Goal: Register for event/course

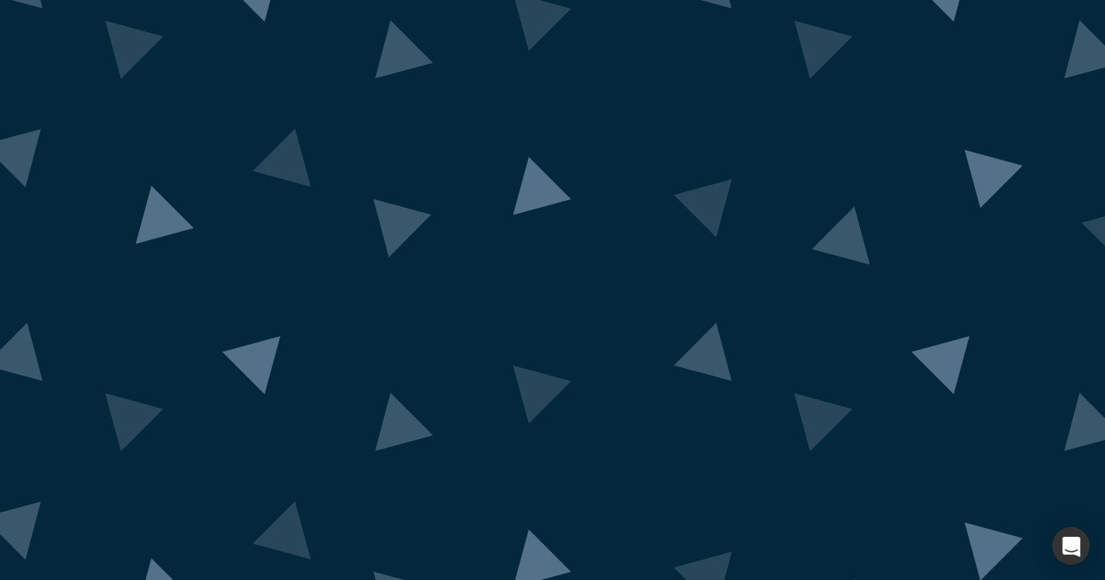
click at [52, 475] on img at bounding box center [553, 289] width 1416 height 695
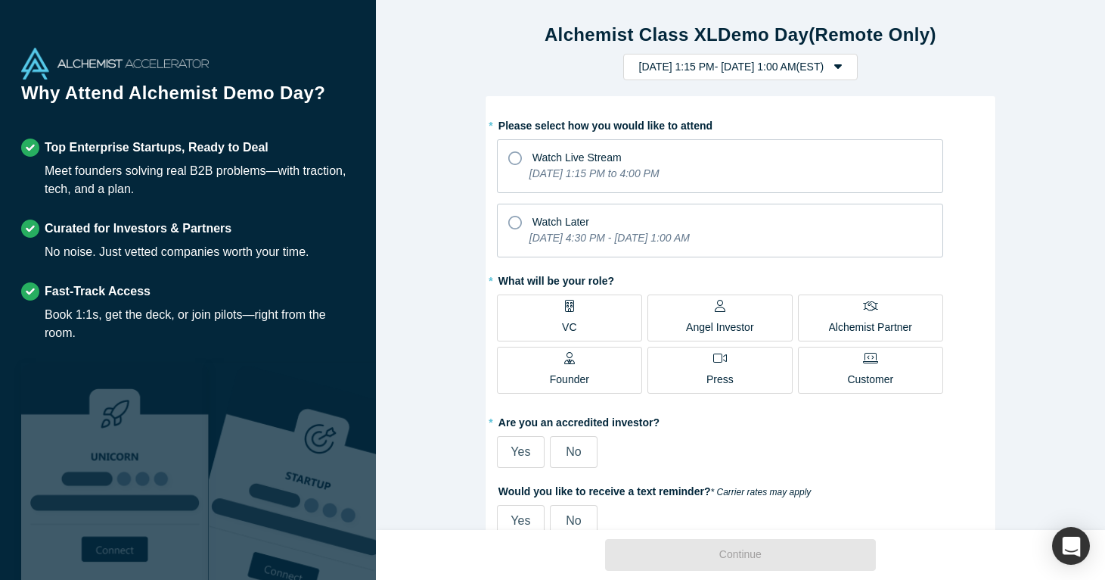
click at [715, 309] on icon at bounding box center [720, 306] width 11 height 12
click at [0, 0] on input "Angel Investor" at bounding box center [0, 0] width 0 height 0
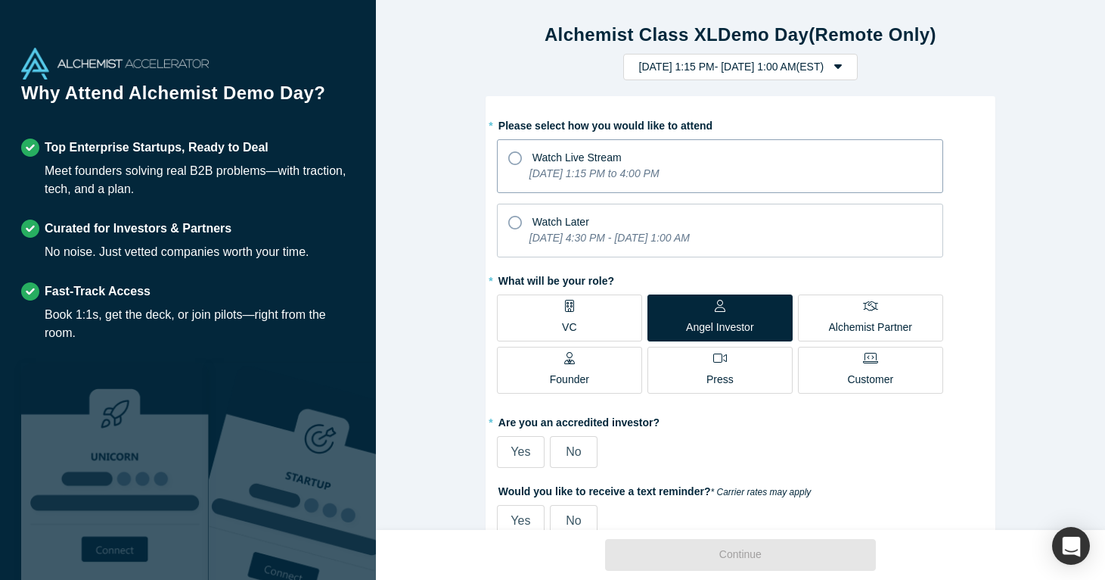
click at [516, 159] on icon at bounding box center [515, 158] width 14 height 14
click at [0, 0] on input "Watch Live Stream [DATE] 1:15 PM to 4:00 PM" at bounding box center [0, 0] width 0 height 0
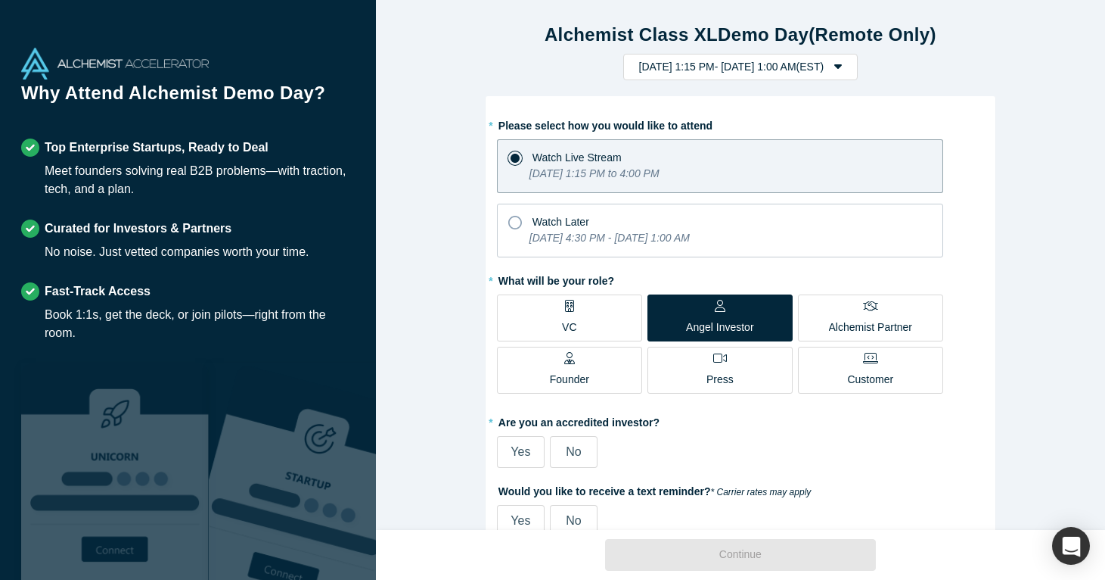
click at [517, 448] on span "Yes" at bounding box center [521, 451] width 20 height 13
click at [0, 0] on input "Yes" at bounding box center [0, 0] width 0 height 0
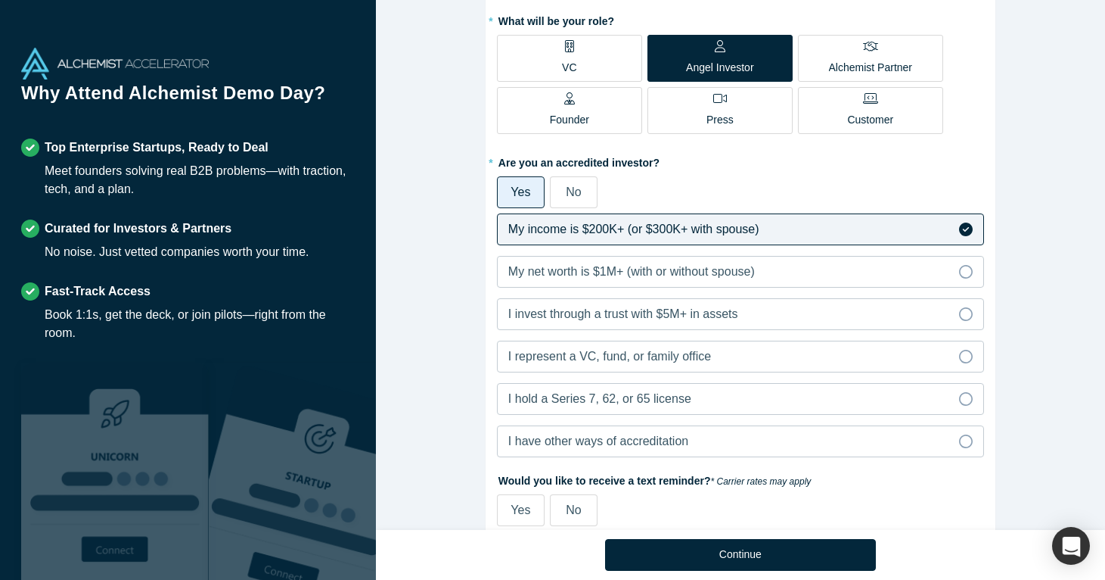
scroll to position [274, 0]
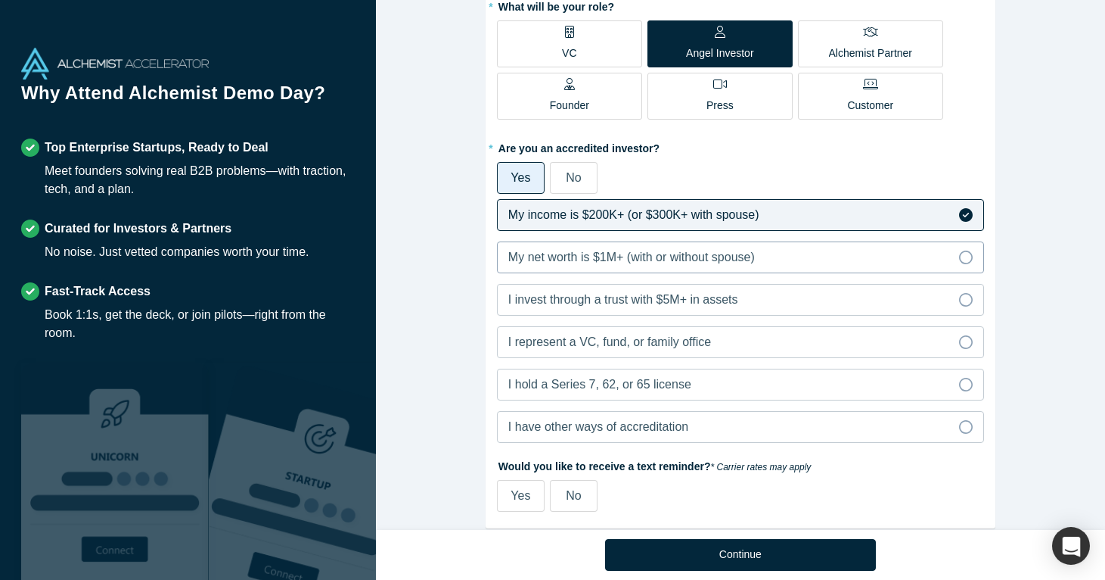
click at [971, 257] on icon at bounding box center [966, 257] width 14 height 14
click at [0, 0] on input "My net worth is $1M+ (with or without spouse)" at bounding box center [0, 0] width 0 height 0
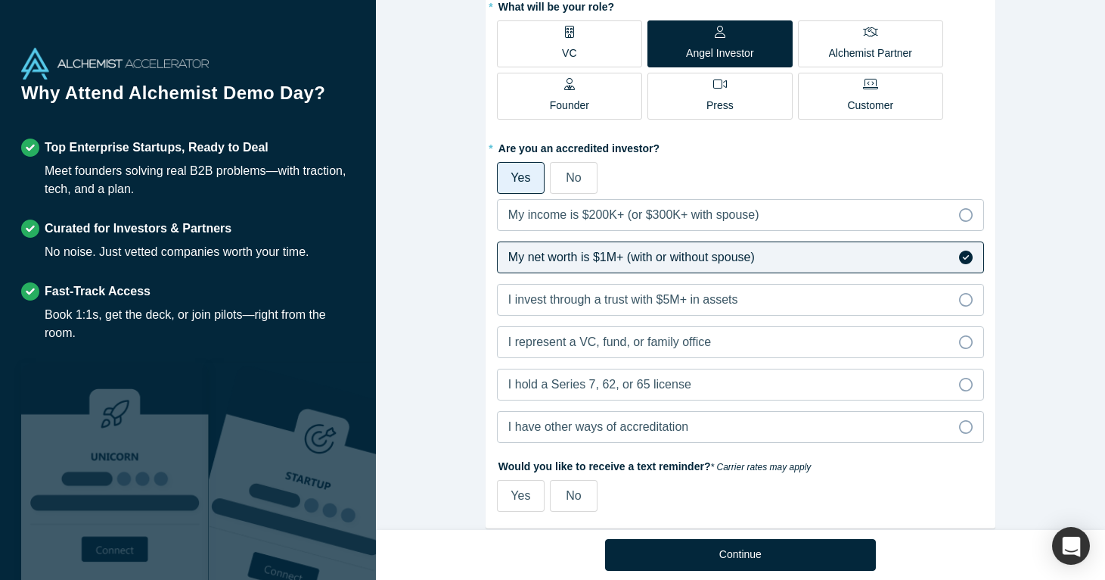
click at [576, 494] on span "No" at bounding box center [573, 495] width 15 height 13
click at [0, 0] on input "No" at bounding box center [0, 0] width 0 height 0
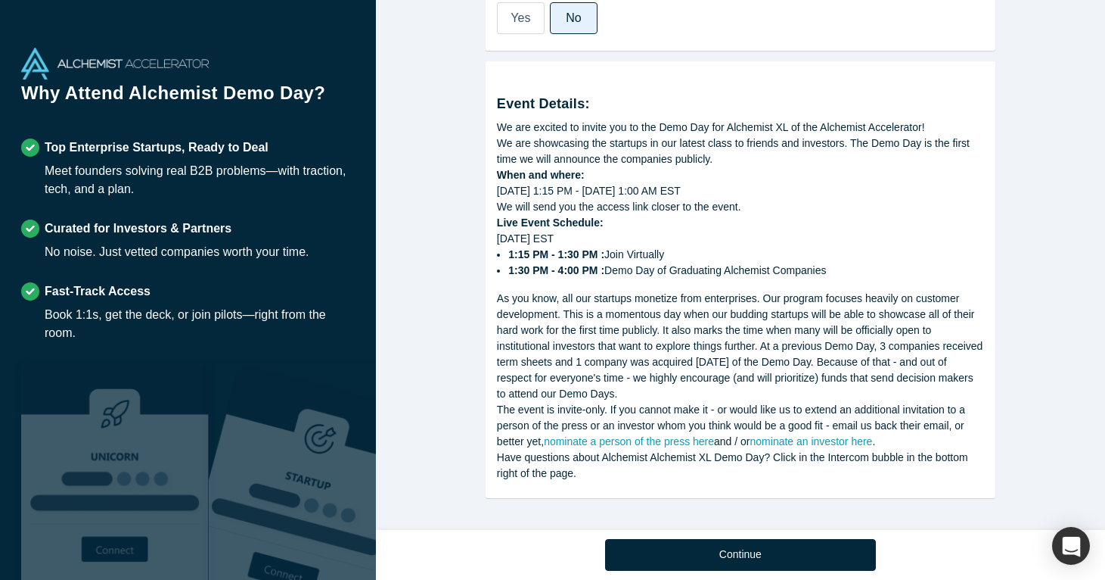
scroll to position [754, 0]
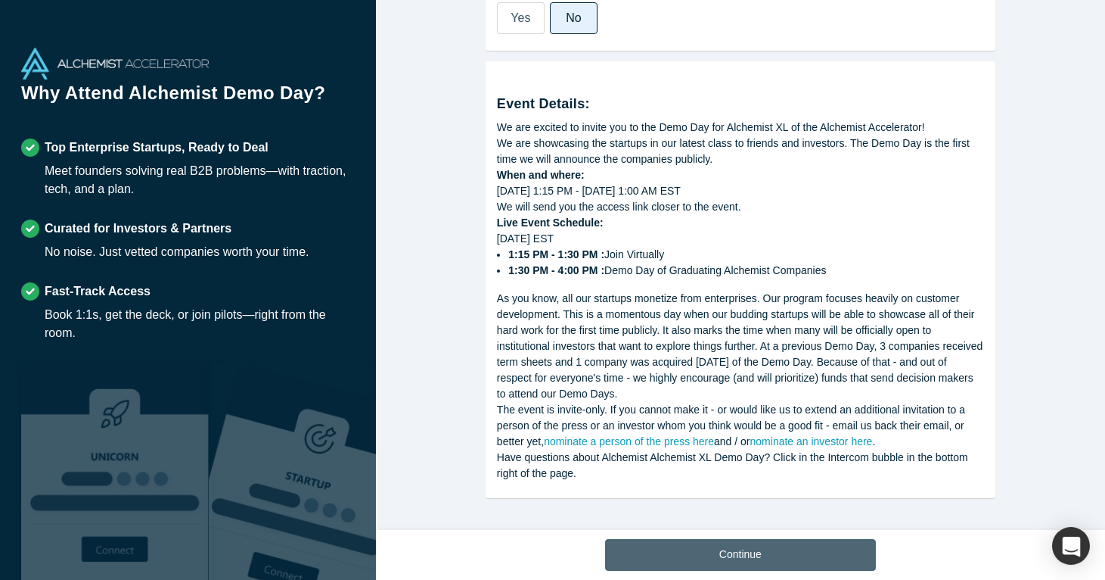
click at [687, 554] on button "Continue" at bounding box center [740, 555] width 271 height 32
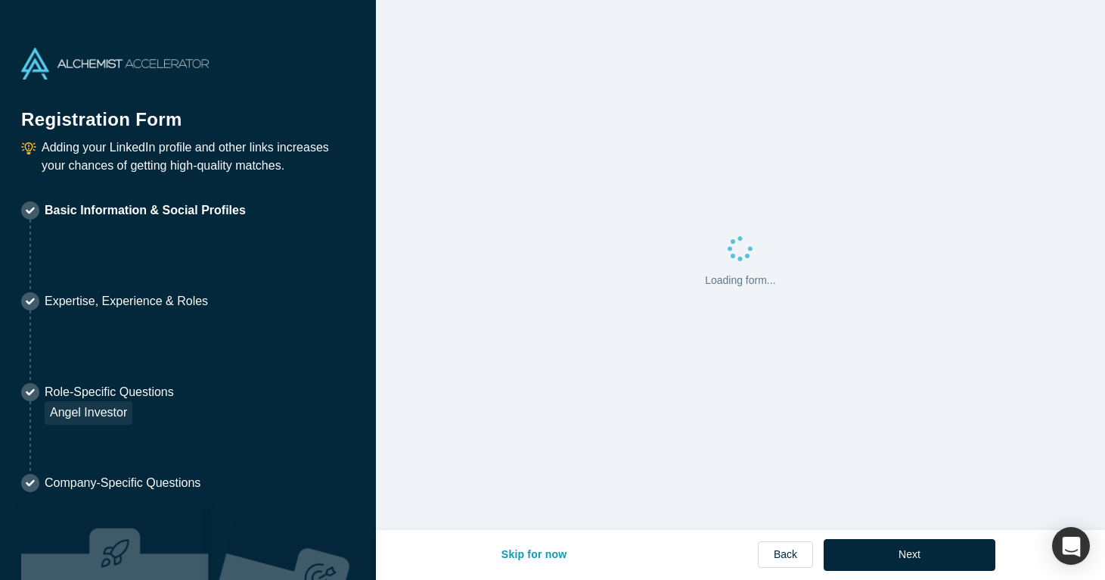
select select "US"
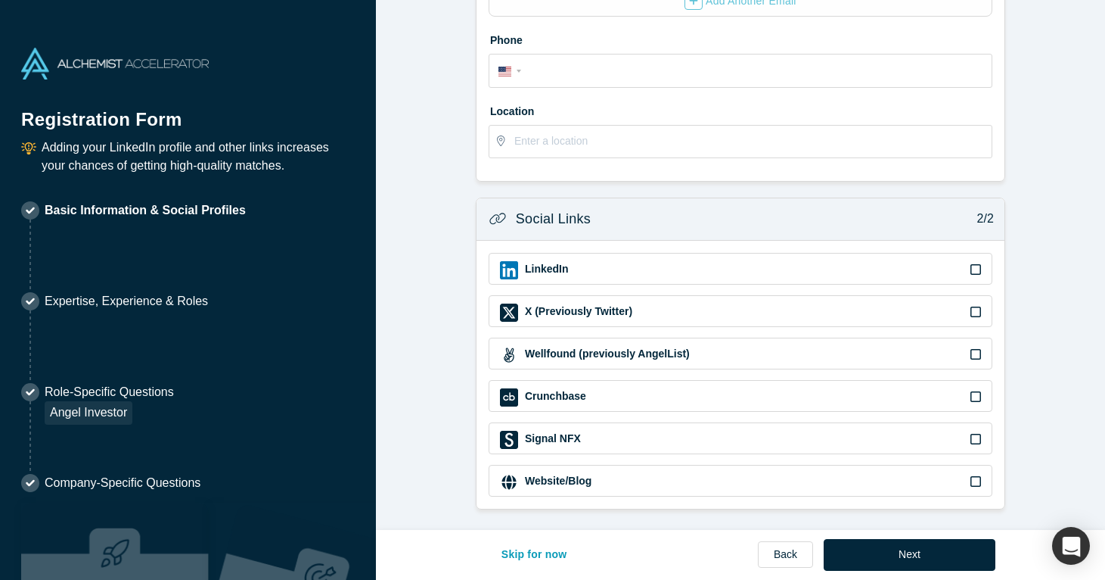
scroll to position [413, 0]
click at [885, 550] on button "Next" at bounding box center [910, 555] width 172 height 32
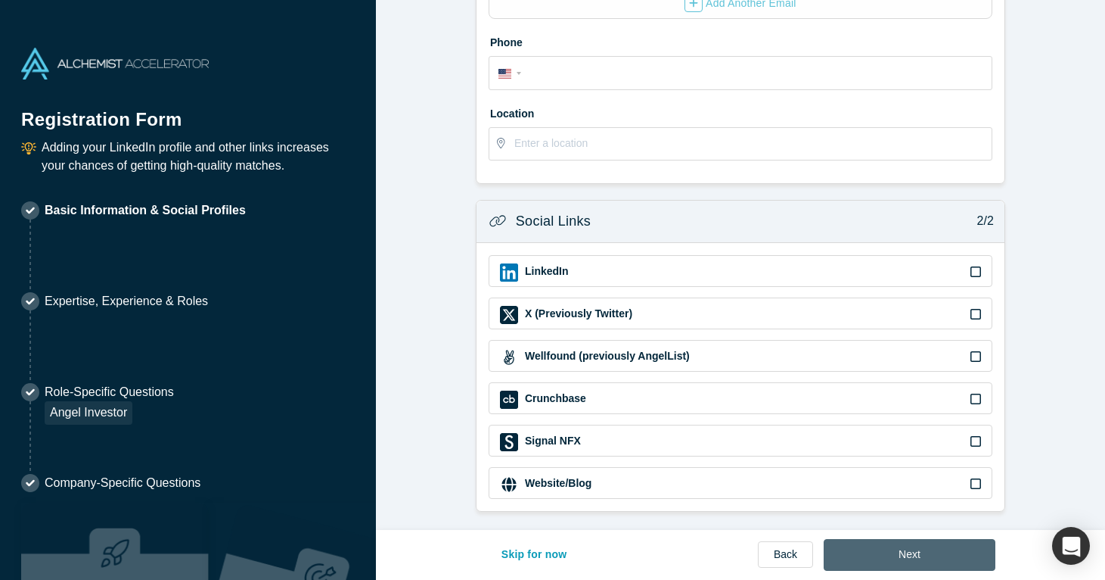
scroll to position [0, 0]
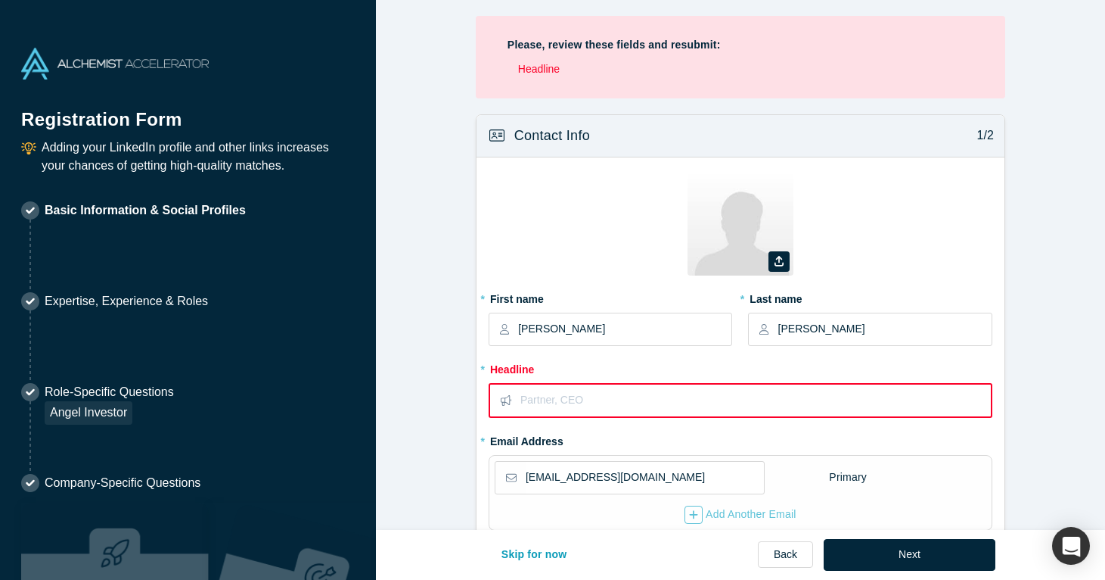
click at [564, 397] on input "text" at bounding box center [756, 400] width 470 height 32
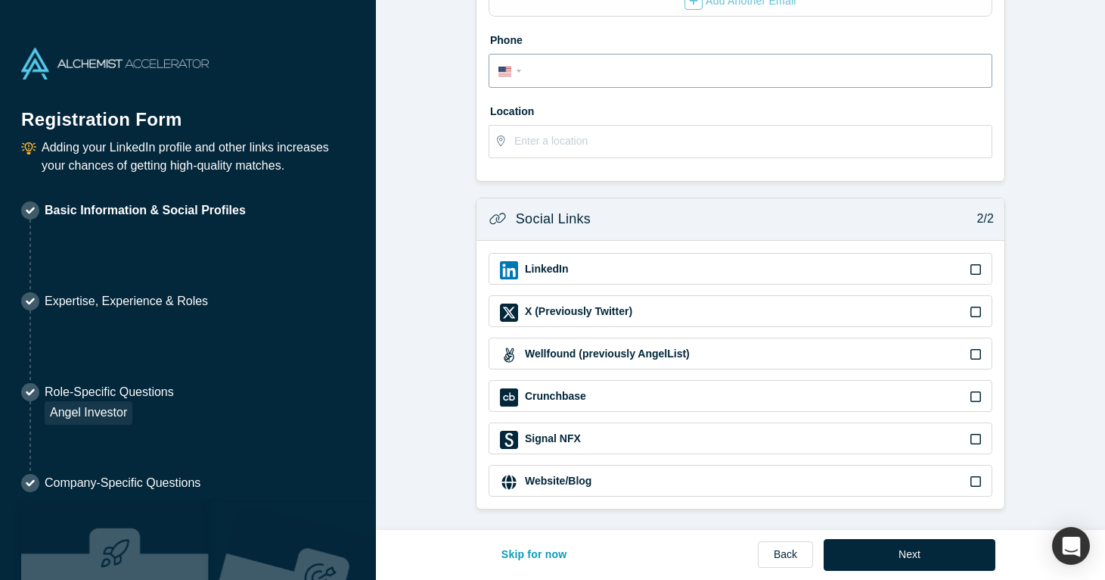
scroll to position [413, 0]
type input "CEO (also an investor in [DOMAIN_NAME])"
click at [909, 559] on button "Next" at bounding box center [910, 555] width 172 height 32
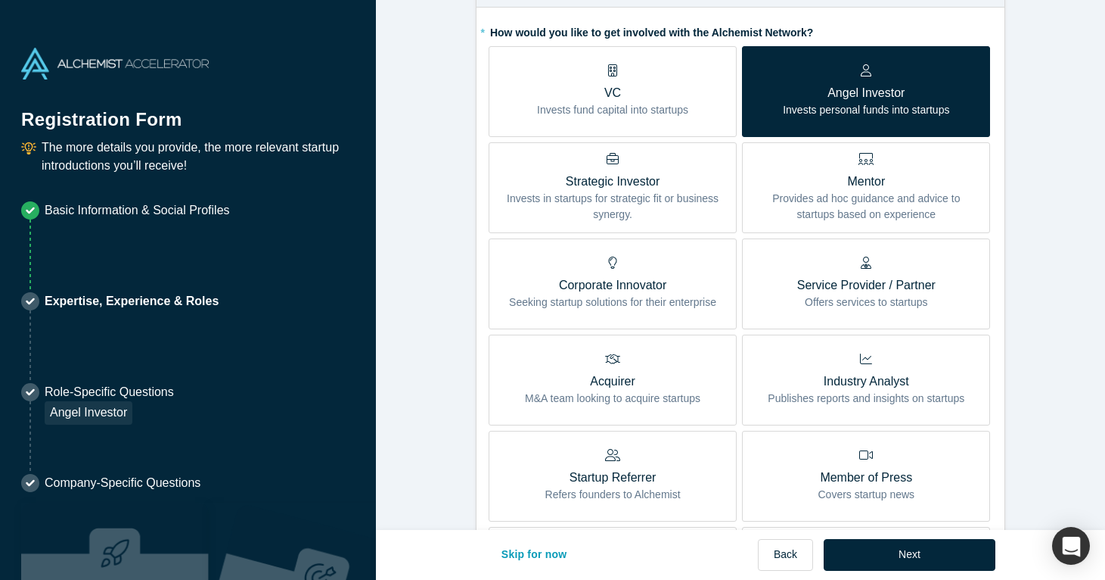
scroll to position [358, 0]
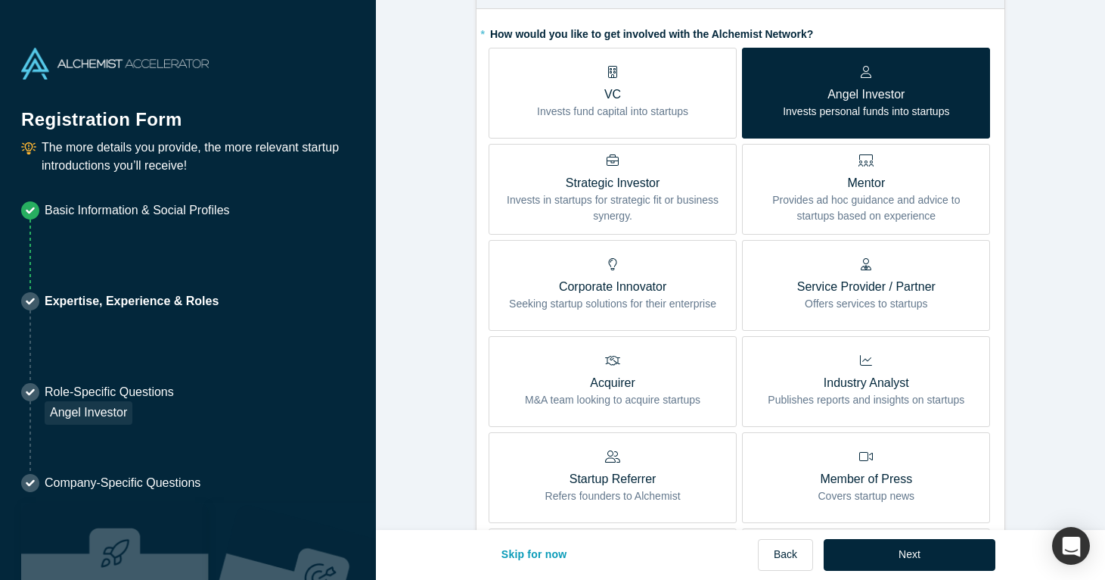
click at [886, 176] on p "Mentor" at bounding box center [866, 183] width 225 height 18
click at [0, 0] on input "Mentor Provides ad hoc guidance and advice to startups based on experience" at bounding box center [0, 0] width 0 height 0
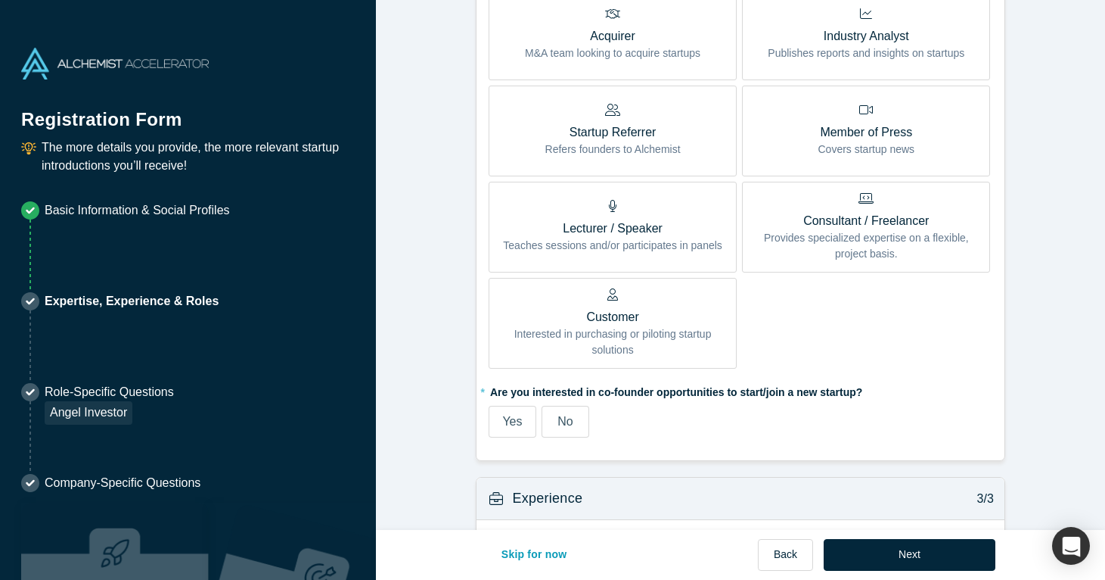
scroll to position [692, 0]
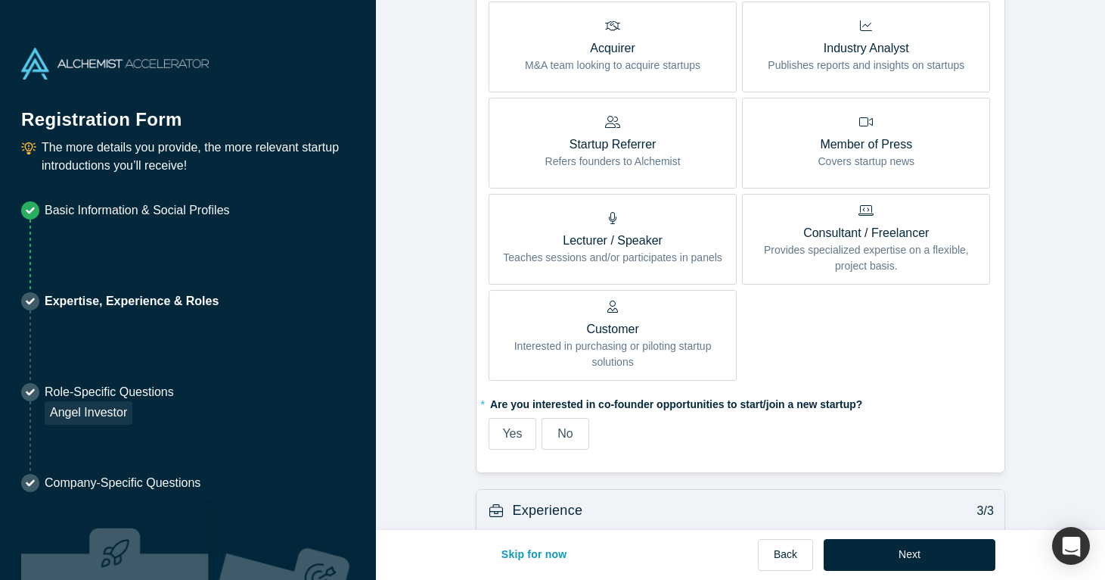
click at [574, 147] on p "Startup Referrer" at bounding box center [613, 144] width 135 height 18
click at [0, 0] on input "Startup Referrer Refers founders to Alchemist" at bounding box center [0, 0] width 0 height 0
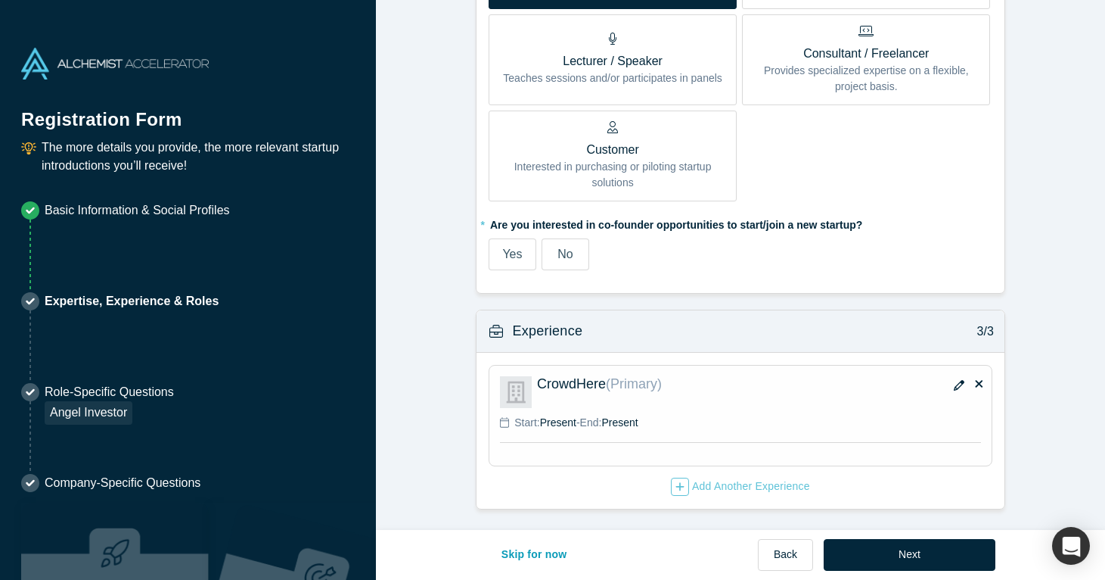
scroll to position [871, 0]
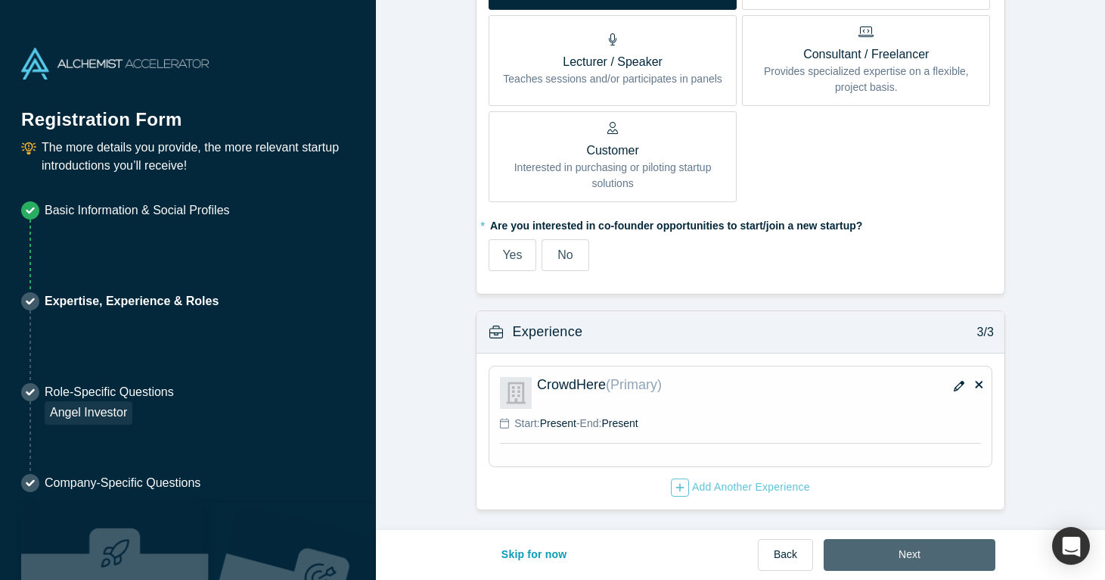
click at [905, 552] on button "Next" at bounding box center [910, 555] width 172 height 32
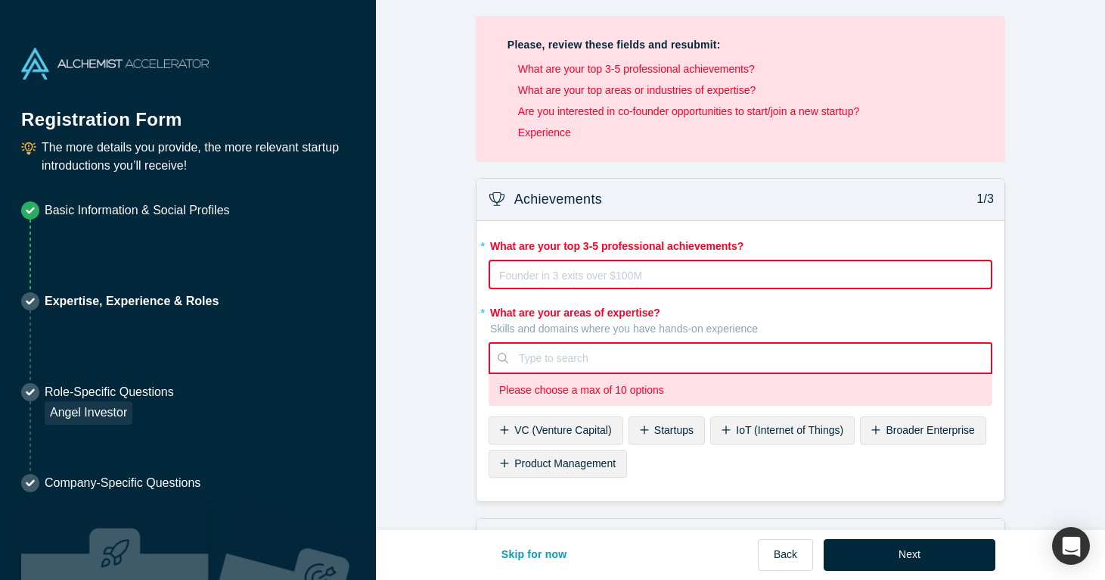
click at [673, 288] on div "Founder in 3 exits over $100M Ex-Googler on the Maps product Ultramarathoner fo…" at bounding box center [741, 275] width 504 height 30
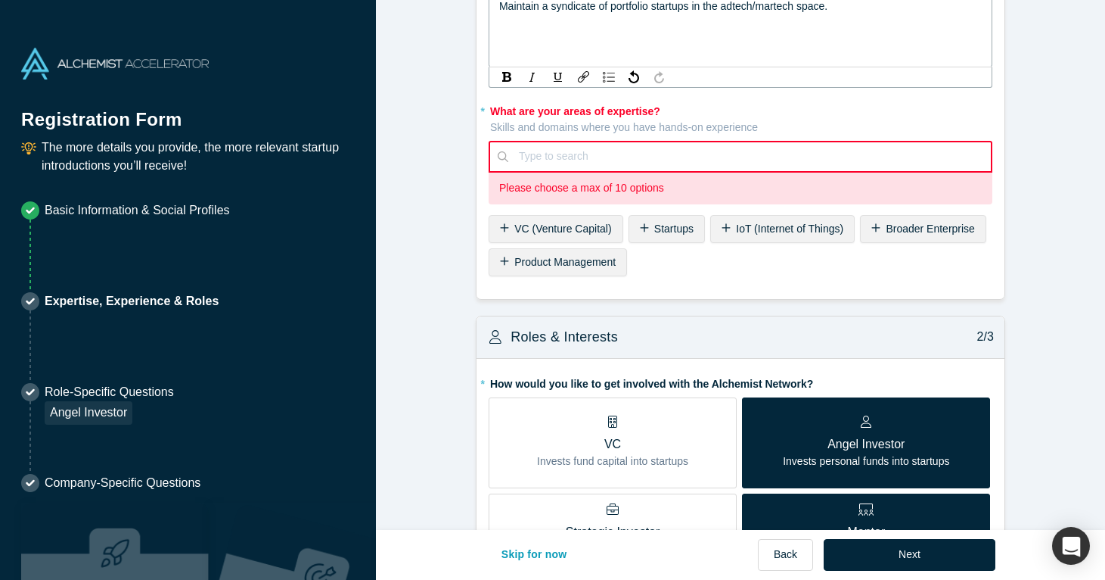
scroll to position [251, 0]
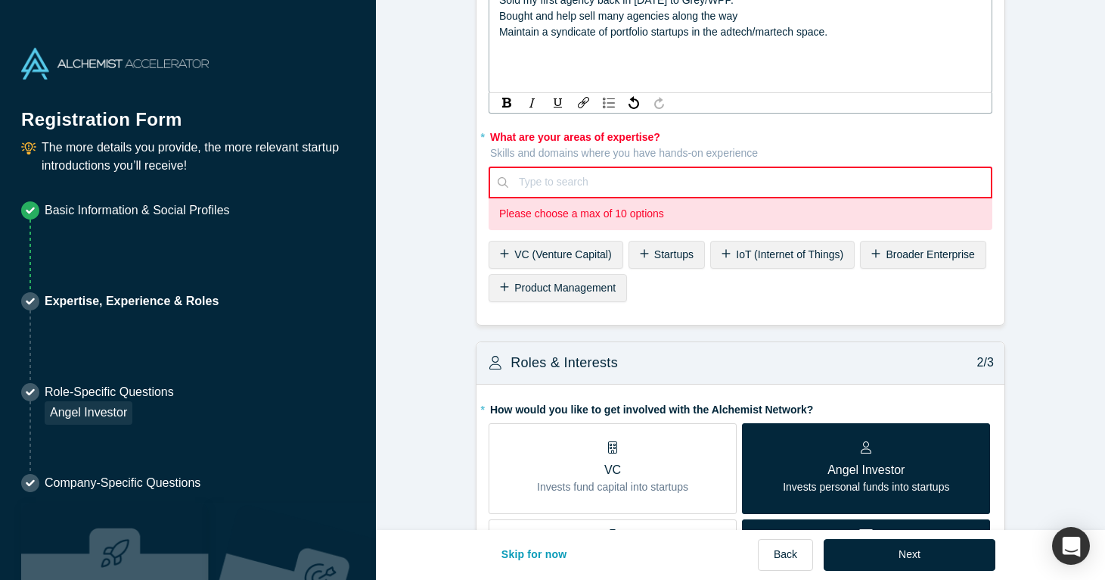
click at [519, 177] on div "Type to search" at bounding box center [750, 182] width 462 height 16
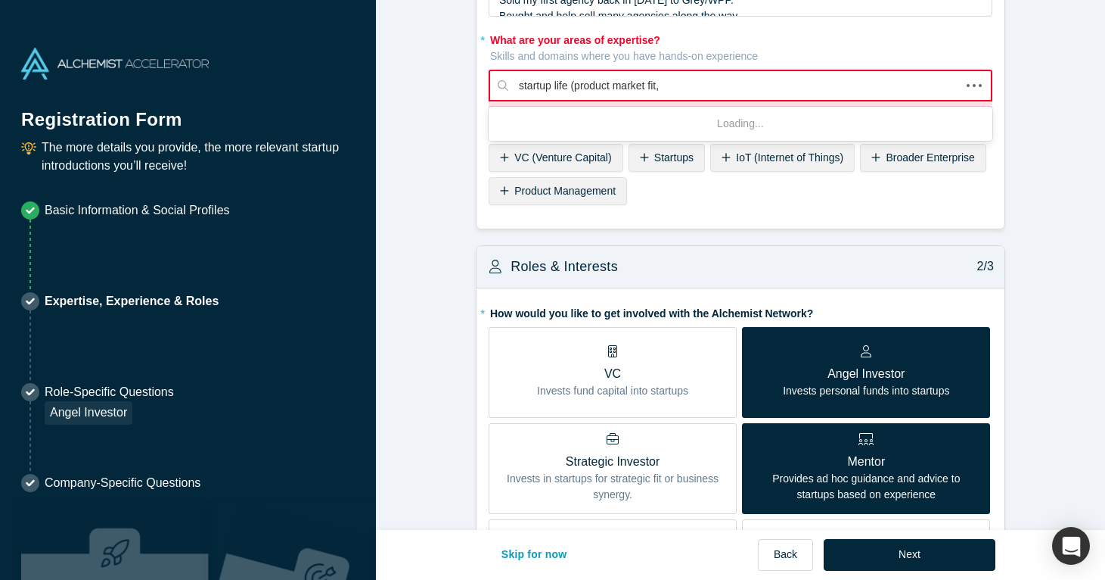
type input "startup life (product market fit,"
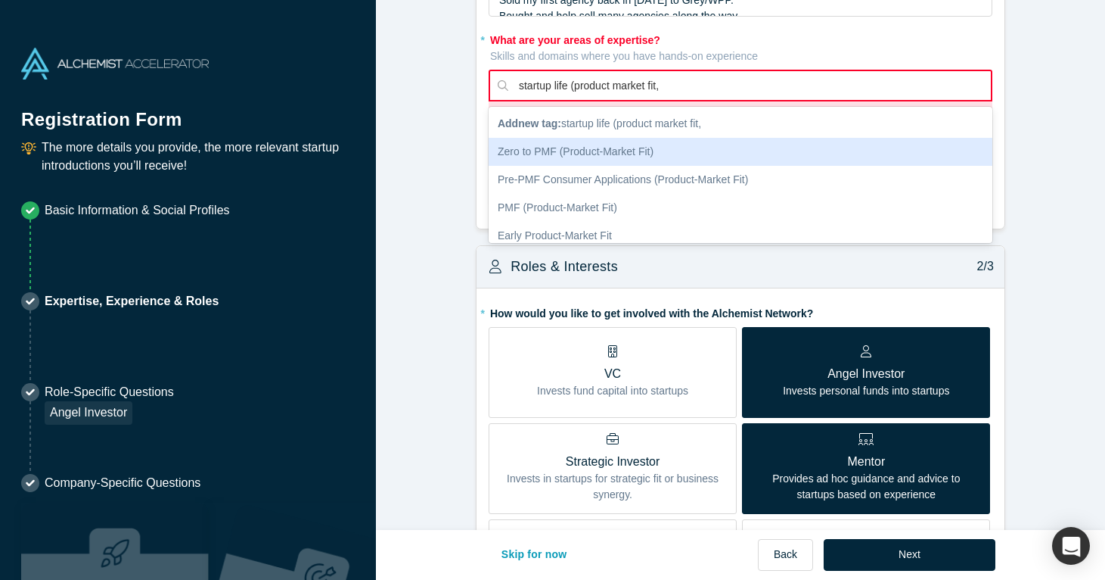
click at [543, 145] on div "Zero to PMF (Product-Market Fit)" at bounding box center [741, 152] width 504 height 28
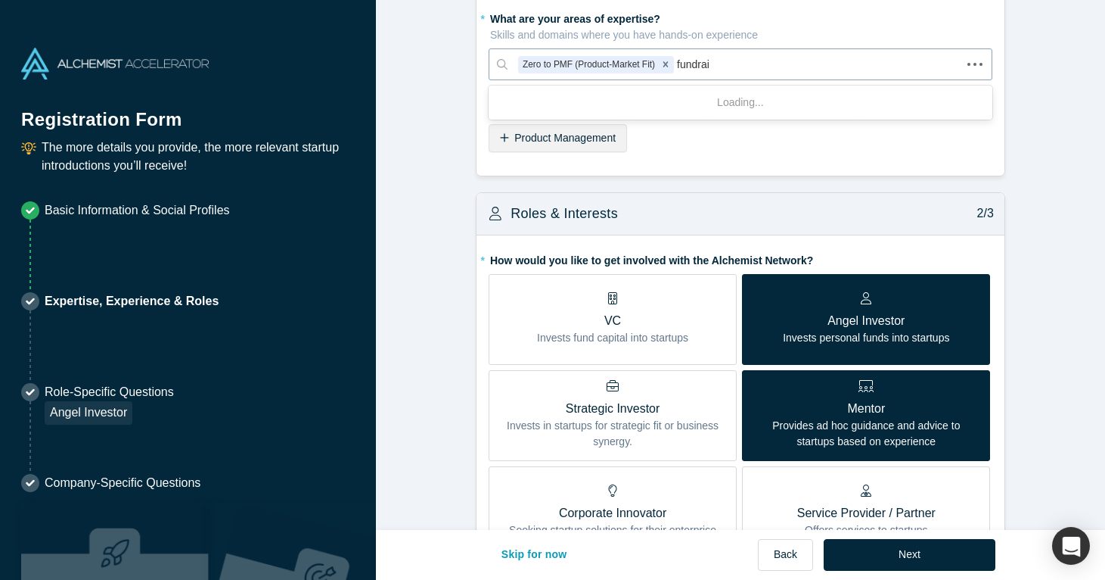
type input "fundrais"
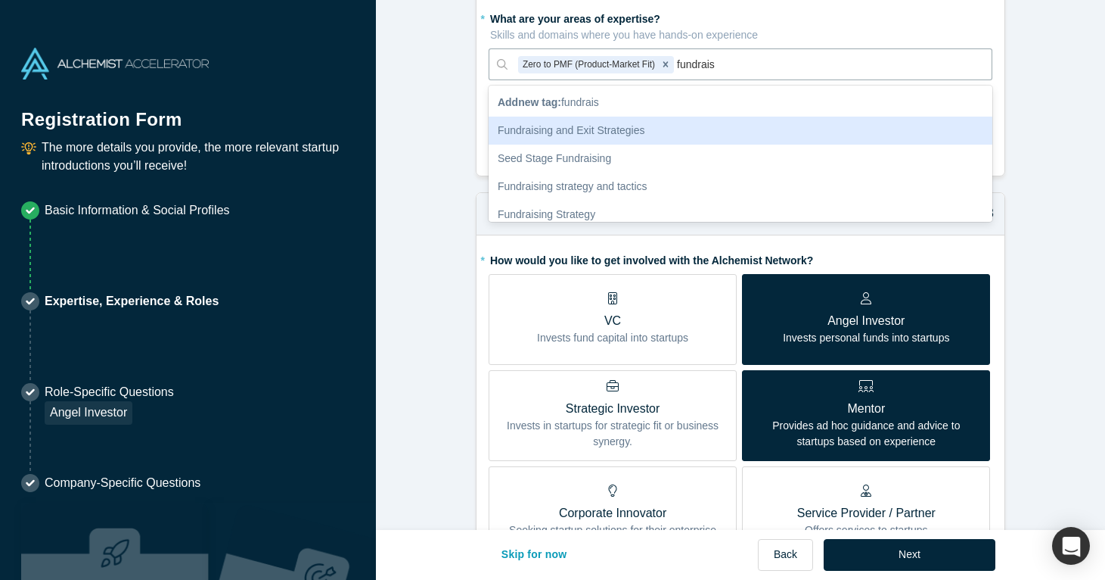
click at [636, 124] on div "Fundraising and Exit Strategies" at bounding box center [741, 131] width 504 height 28
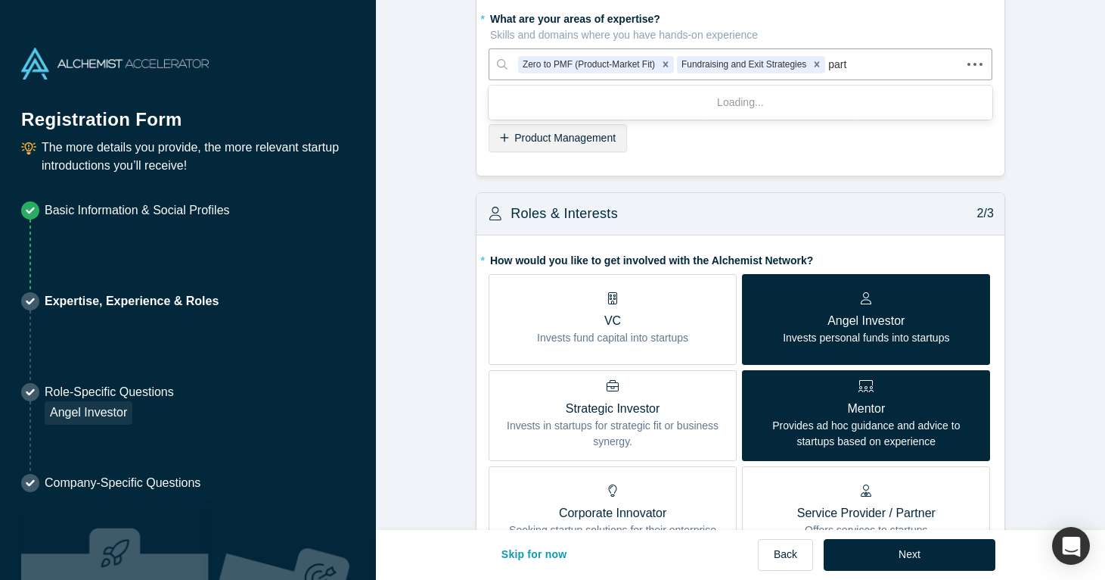
type input "partn"
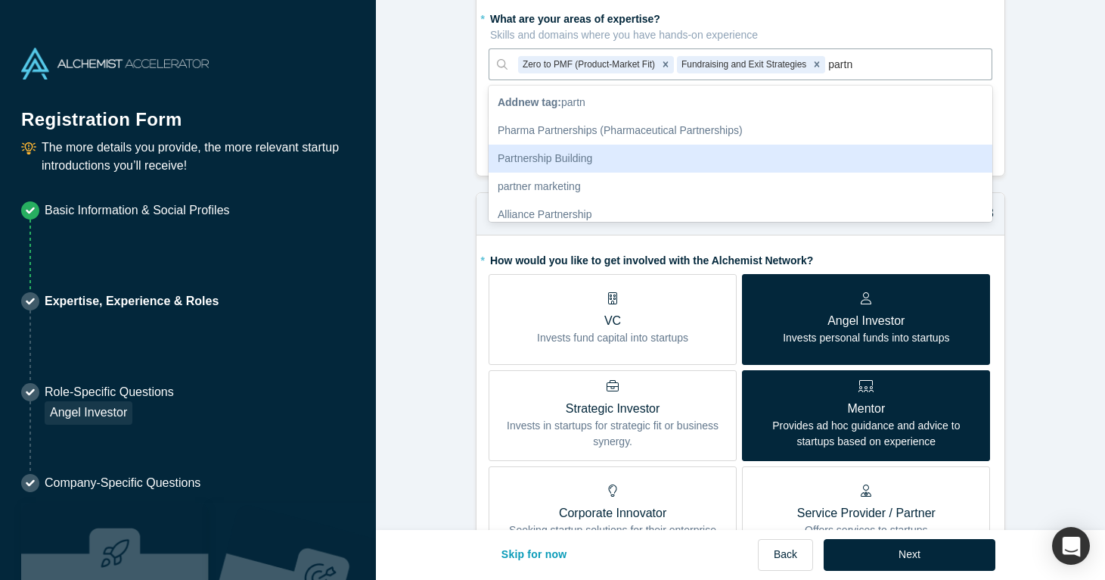
click at [619, 159] on div "Partnership Building" at bounding box center [741, 159] width 504 height 28
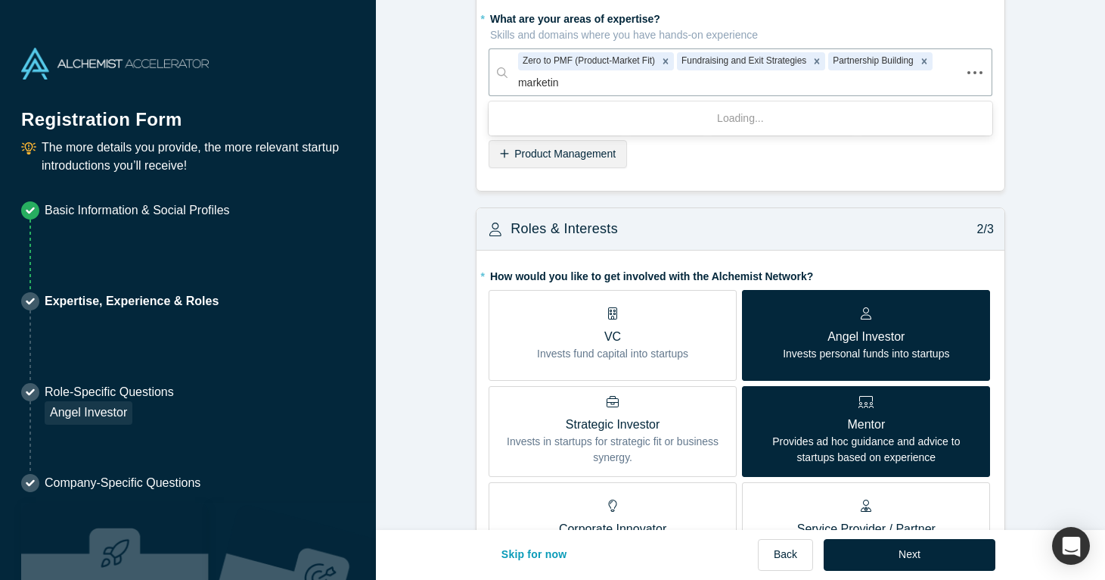
type input "marketing"
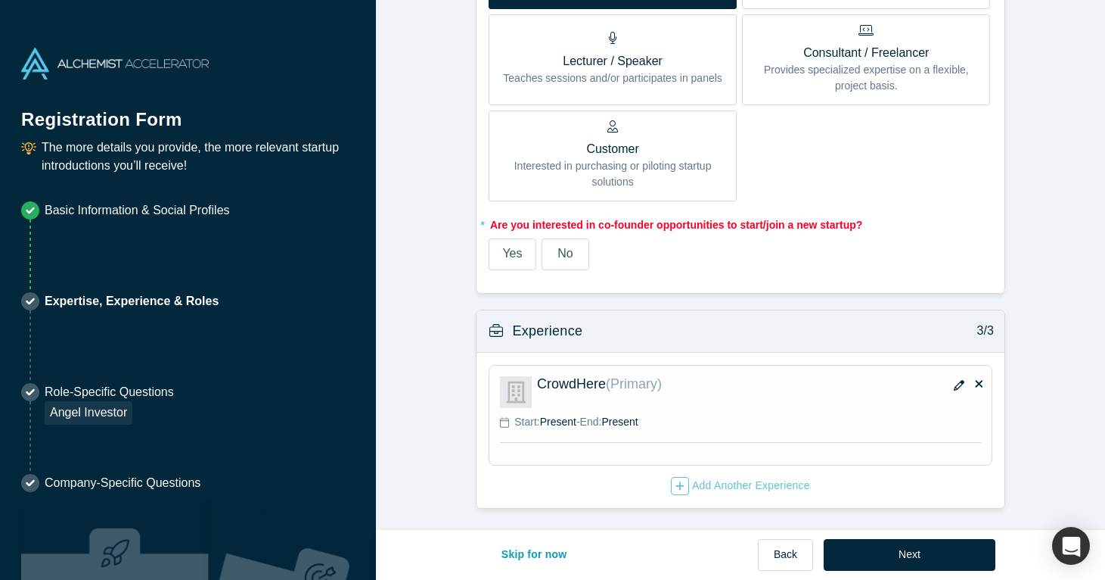
scroll to position [1006, 0]
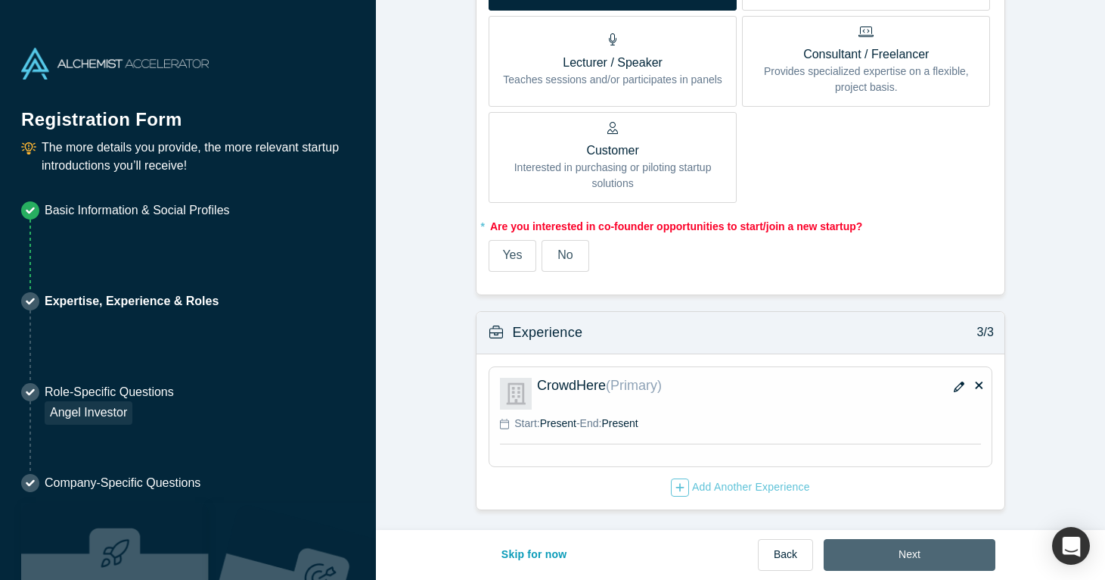
click at [892, 551] on button "Next" at bounding box center [910, 555] width 172 height 32
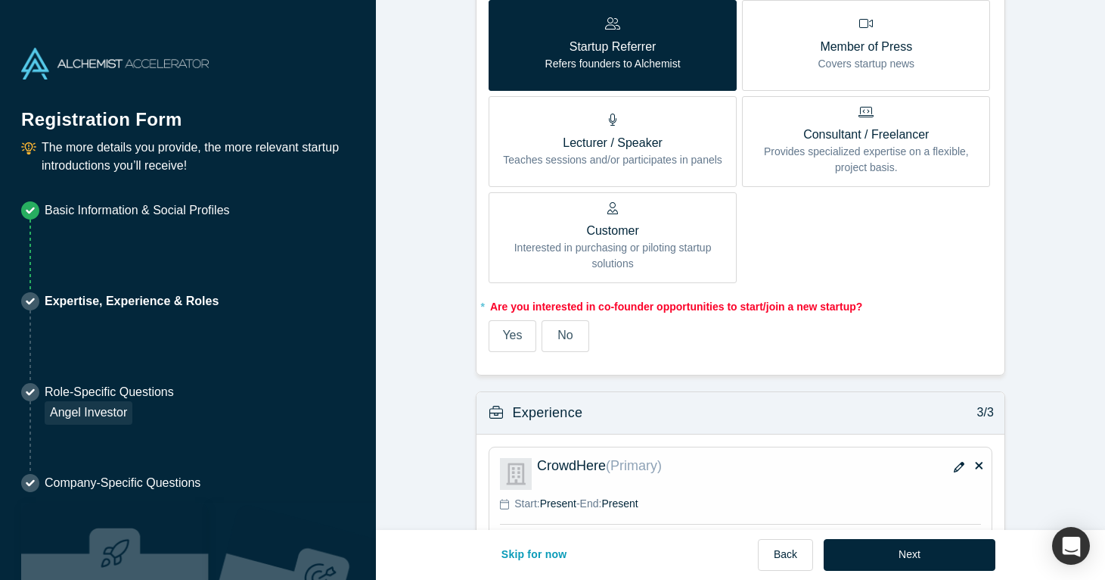
scroll to position [927, 0]
click at [565, 329] on span "No" at bounding box center [565, 333] width 15 height 13
click at [0, 0] on input "No" at bounding box center [0, 0] width 0 height 0
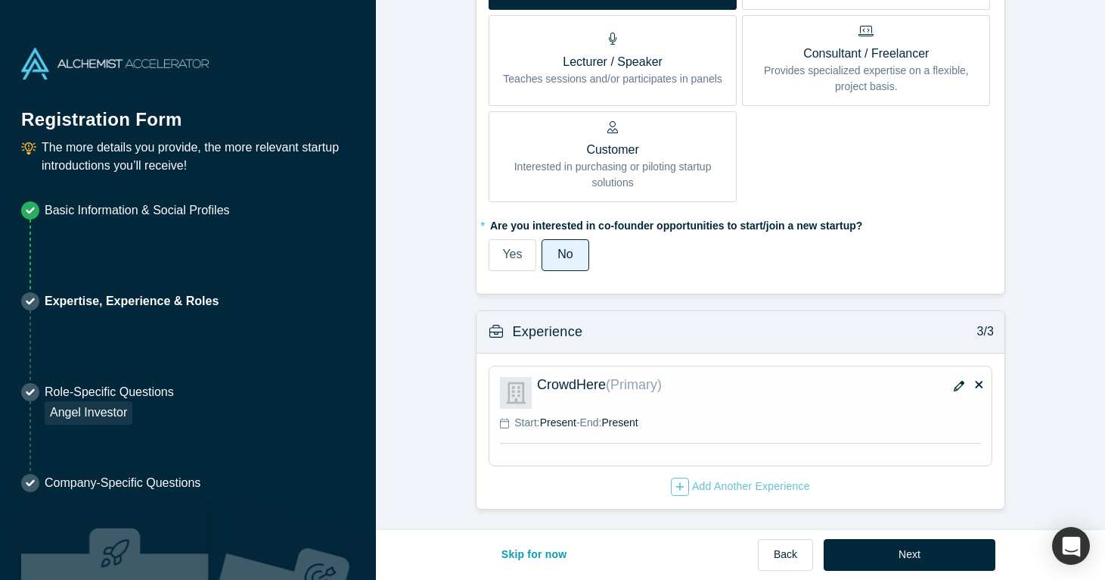
scroll to position [984, 0]
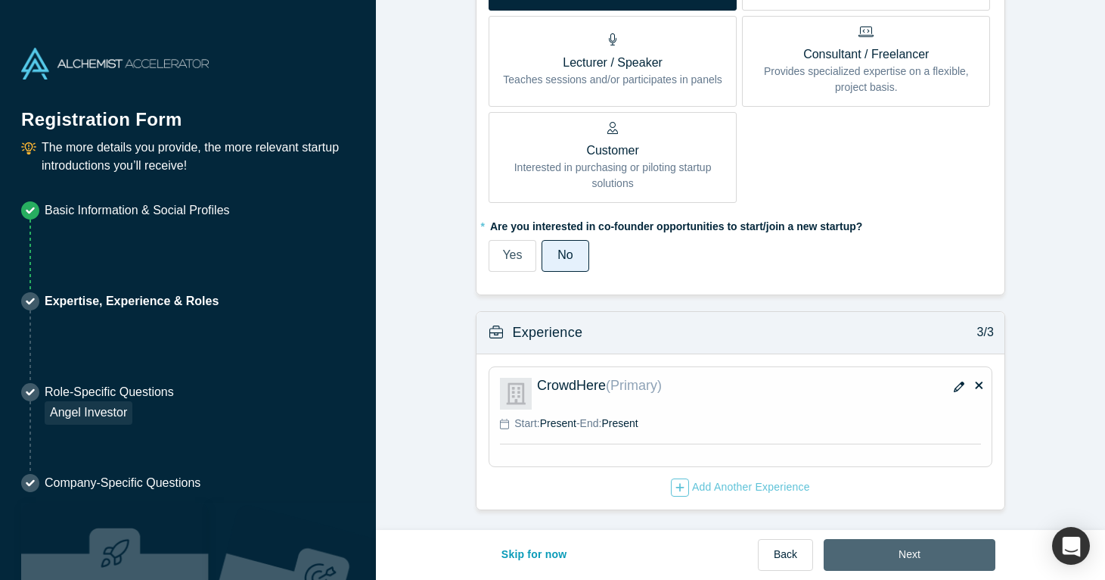
click at [916, 552] on button "Next" at bounding box center [910, 555] width 172 height 32
click at [891, 551] on button "Next" at bounding box center [910, 555] width 172 height 32
click at [561, 422] on span "Present" at bounding box center [558, 423] width 36 height 12
click at [637, 418] on span "Present" at bounding box center [620, 423] width 36 height 12
click at [676, 486] on icon "button" at bounding box center [680, 487] width 9 height 11
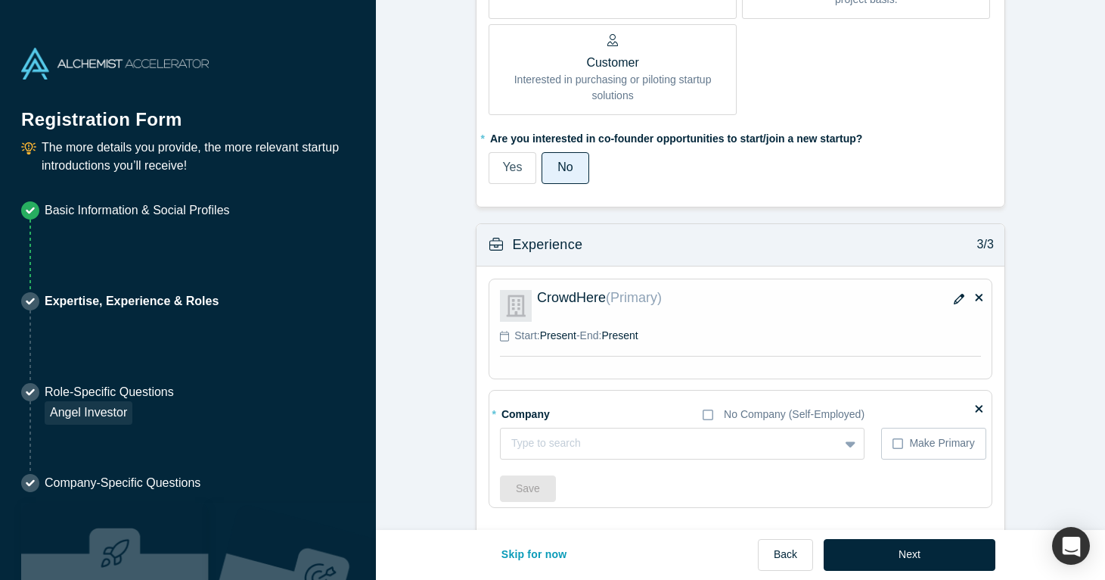
scroll to position [1077, 0]
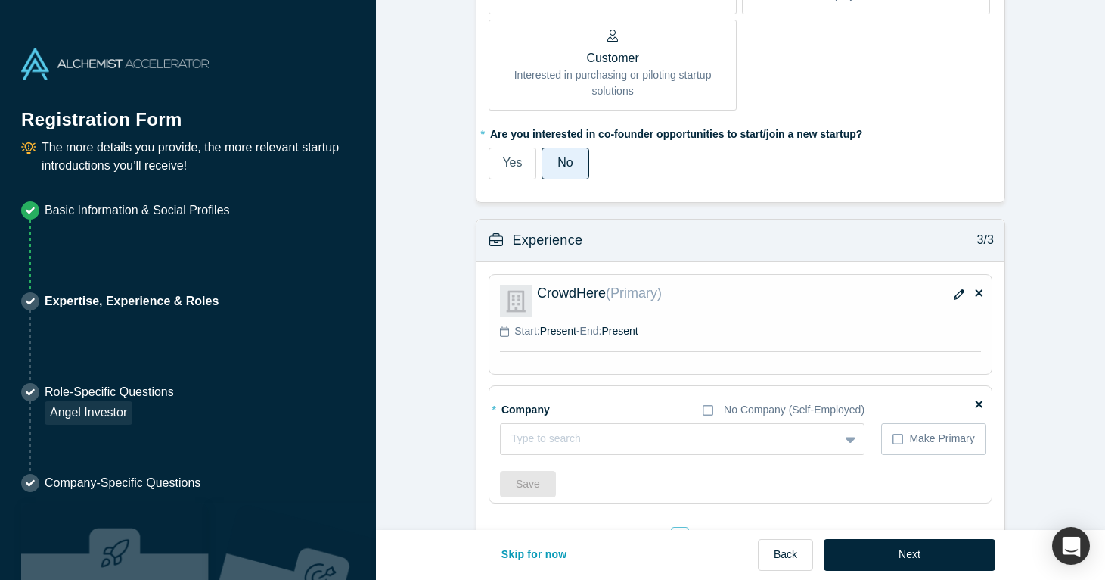
click at [981, 398] on icon at bounding box center [980, 403] width 8 height 11
click at [0, 0] on input "checkbox" at bounding box center [0, 0] width 0 height 0
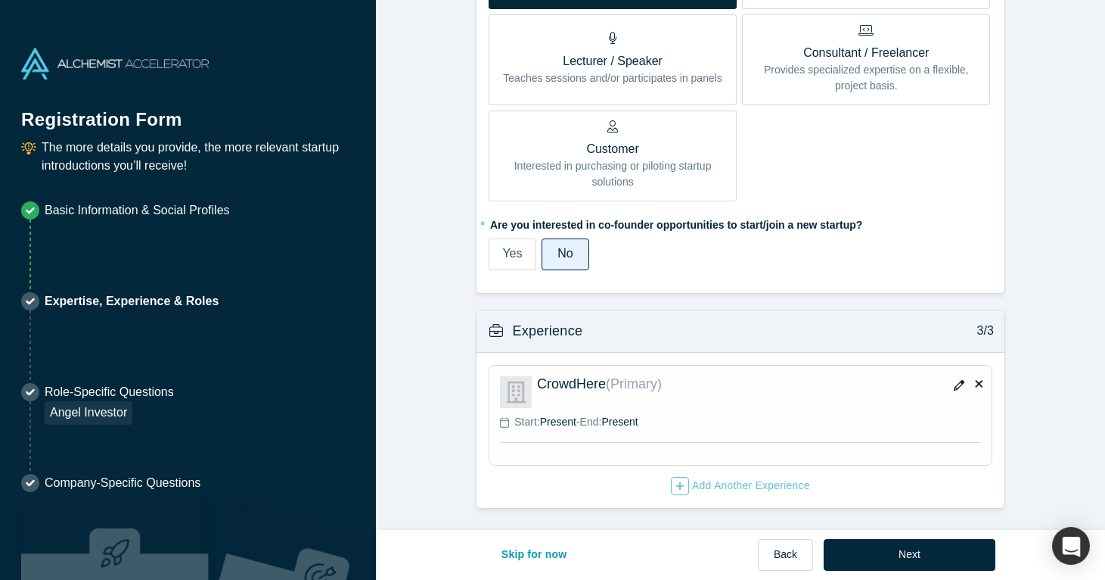
scroll to position [984, 0]
click at [560, 422] on span "Present" at bounding box center [558, 423] width 36 height 12
click at [635, 422] on span "Present" at bounding box center [620, 423] width 36 height 12
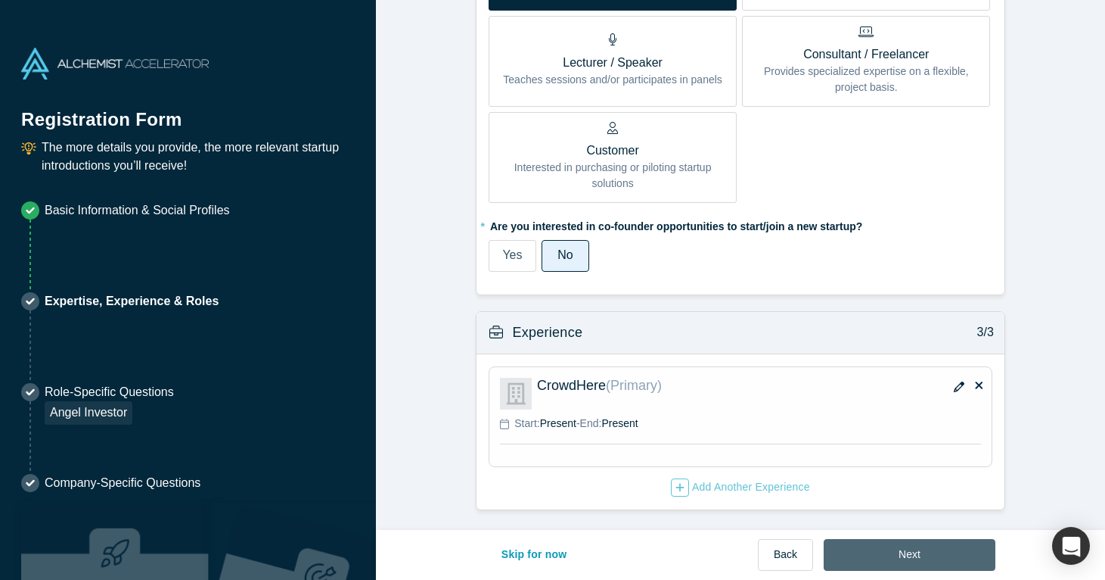
click at [885, 555] on button "Next" at bounding box center [910, 555] width 172 height 32
click at [650, 381] on span "(Primary)" at bounding box center [634, 385] width 56 height 15
click at [676, 487] on icon "button" at bounding box center [680, 487] width 9 height 11
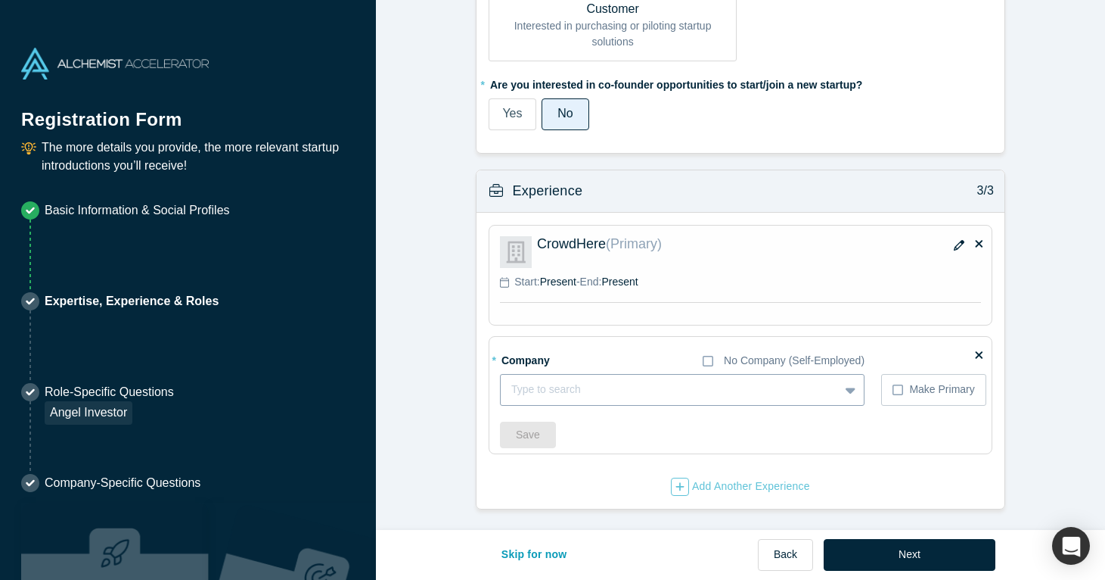
scroll to position [1125, 0]
click at [587, 381] on div at bounding box center [655, 390] width 287 height 19
type input "NRP Ventures LLC"
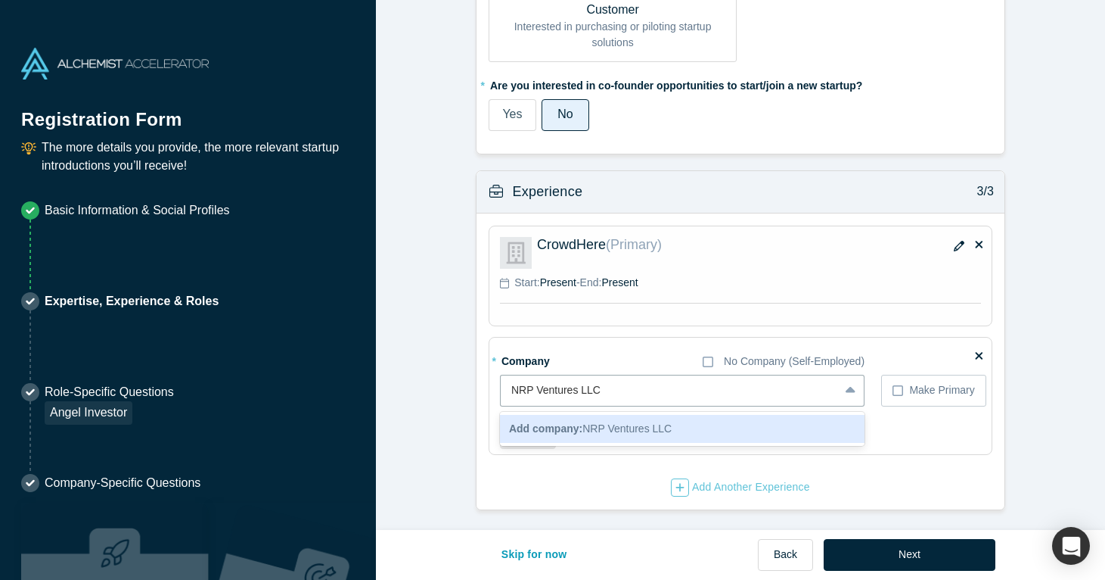
click at [672, 429] on span "Add company: NRP Ventures LLC" at bounding box center [590, 428] width 163 height 12
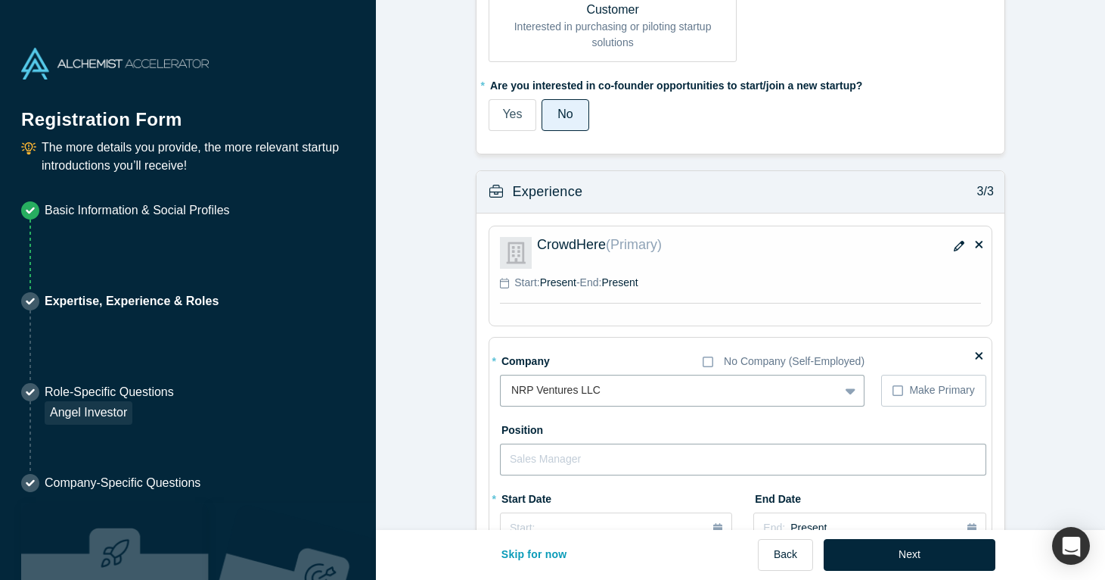
click at [528, 459] on input "text" at bounding box center [743, 459] width 487 height 32
type input "CEO"
click at [591, 308] on div "CrowdHere (Primary) Start: Present - End: Present" at bounding box center [741, 276] width 492 height 89
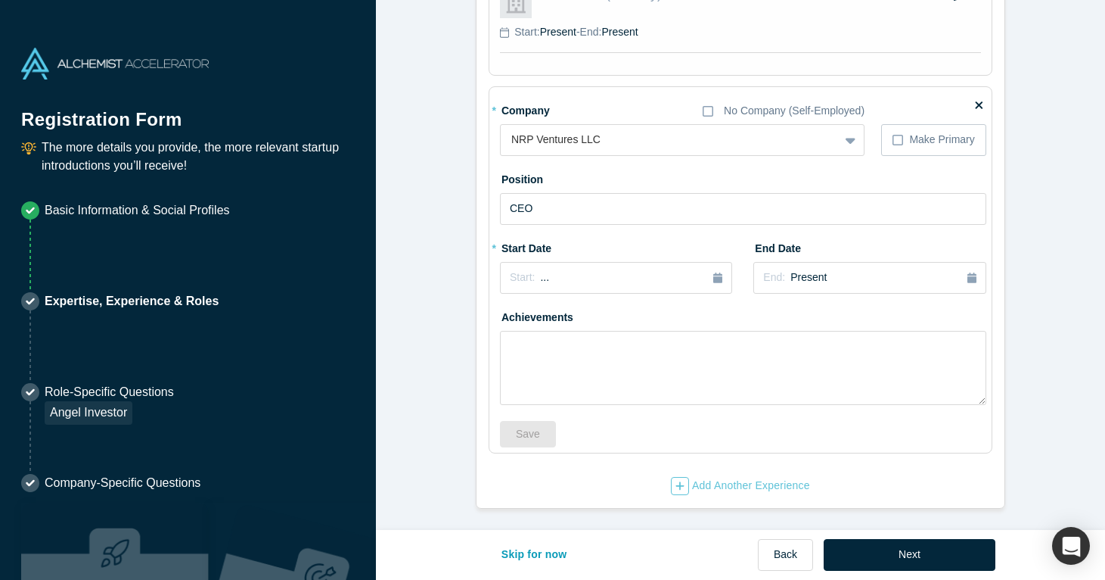
scroll to position [1374, 0]
click at [899, 553] on button "Next" at bounding box center [910, 555] width 172 height 32
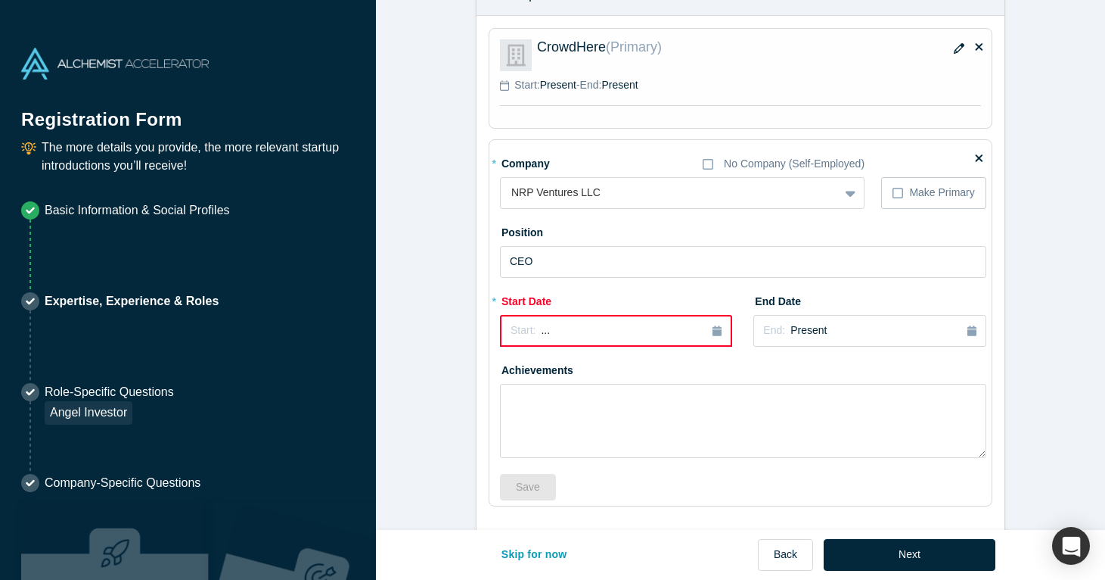
scroll to position [1351, 0]
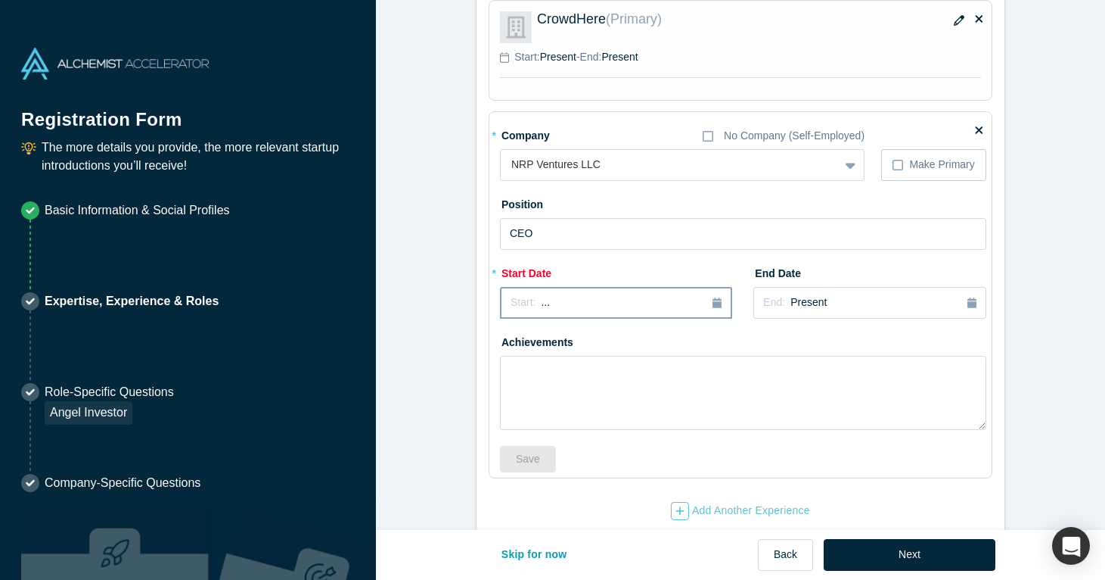
click at [596, 303] on div "Start: ..." at bounding box center [616, 302] width 211 height 17
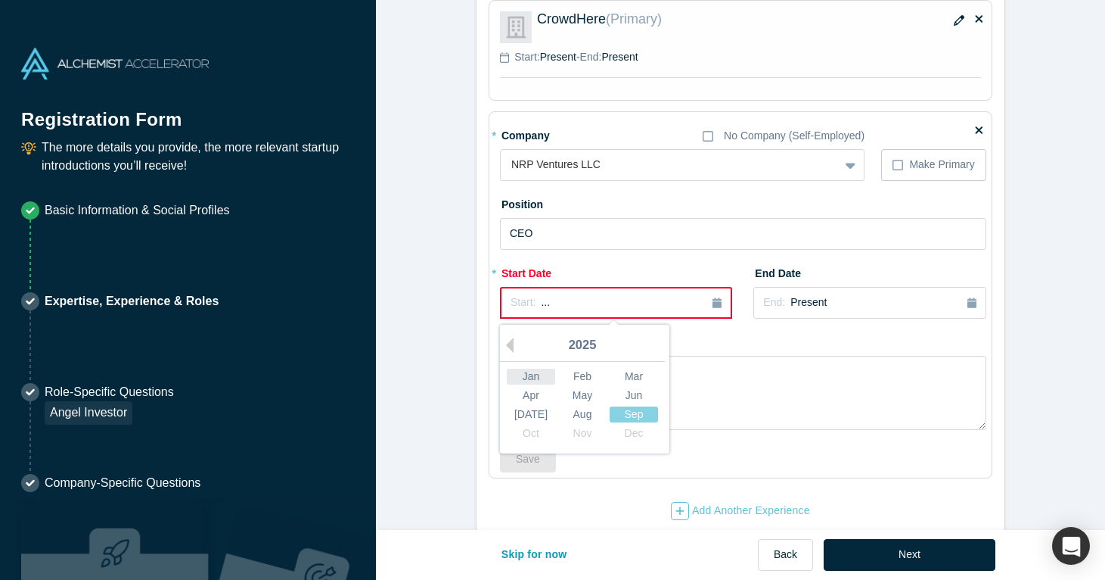
click at [531, 370] on div "Jan" at bounding box center [531, 376] width 48 height 16
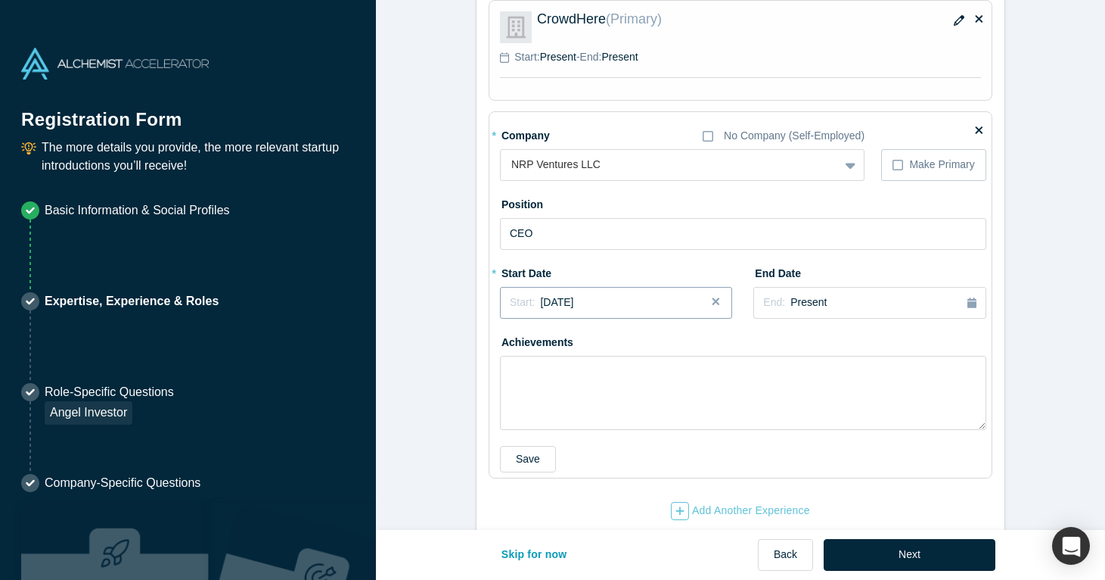
click at [623, 299] on div "Start: [DATE]" at bounding box center [616, 302] width 213 height 16
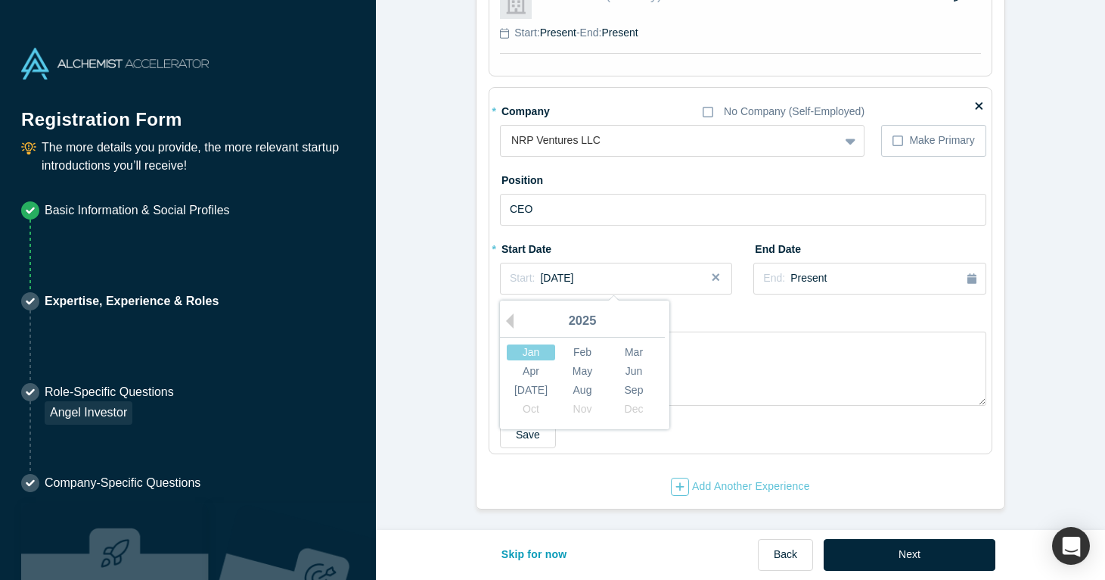
scroll to position [1374, 0]
click at [513, 321] on button "Previous Year" at bounding box center [506, 321] width 15 height 15
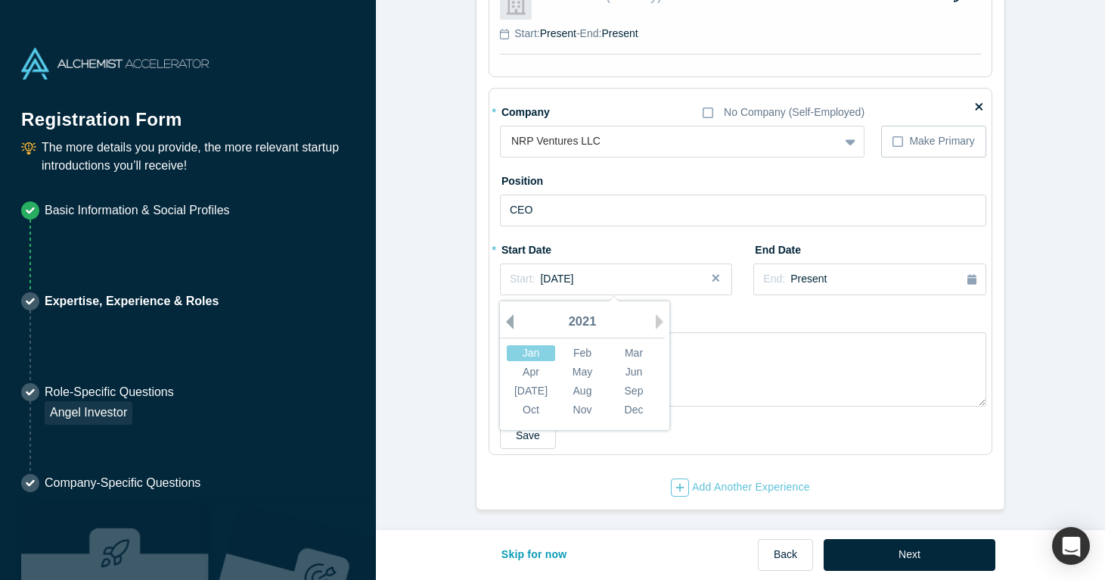
click at [513, 321] on button "Previous Year" at bounding box center [506, 321] width 15 height 15
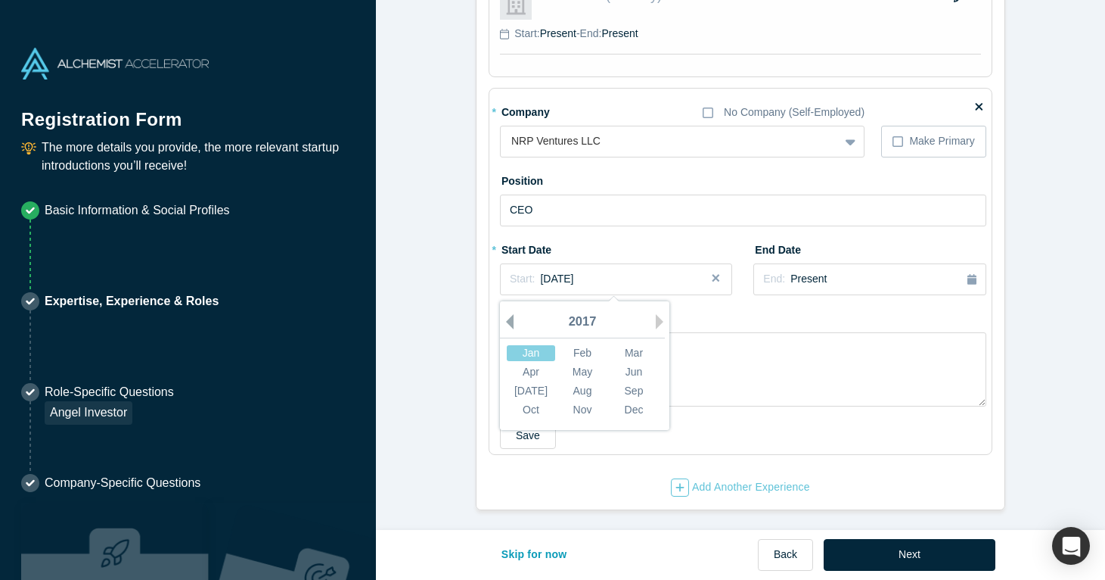
click at [513, 321] on button "Previous Year" at bounding box center [506, 321] width 15 height 15
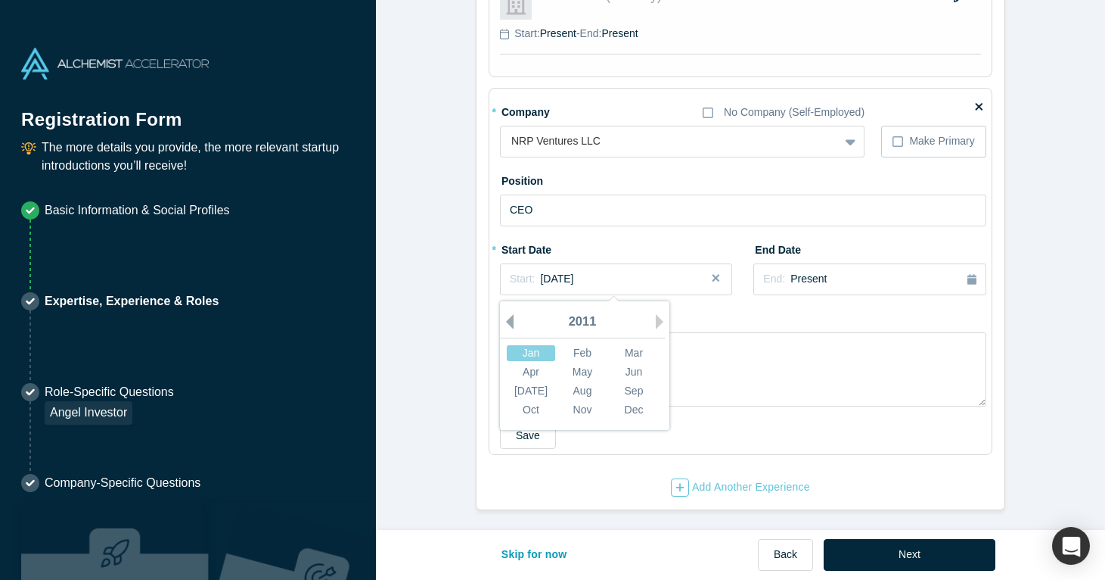
click at [513, 321] on button "Previous Year" at bounding box center [506, 321] width 15 height 15
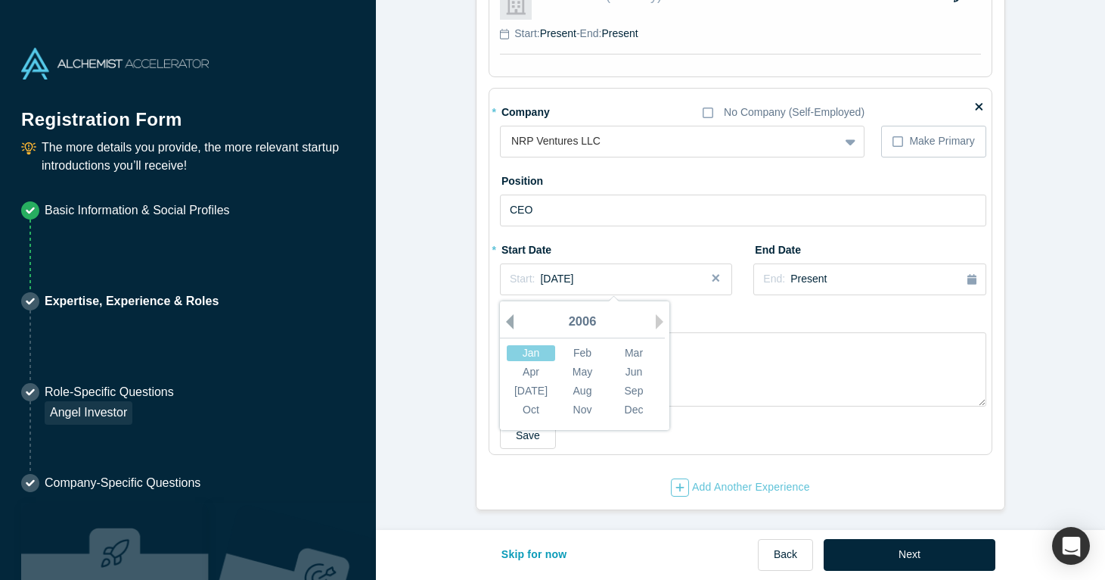
click at [513, 321] on button "Previous Year" at bounding box center [506, 321] width 15 height 15
click at [659, 316] on button "Next Year" at bounding box center [663, 321] width 15 height 15
click at [867, 353] on textarea at bounding box center [743, 369] width 487 height 74
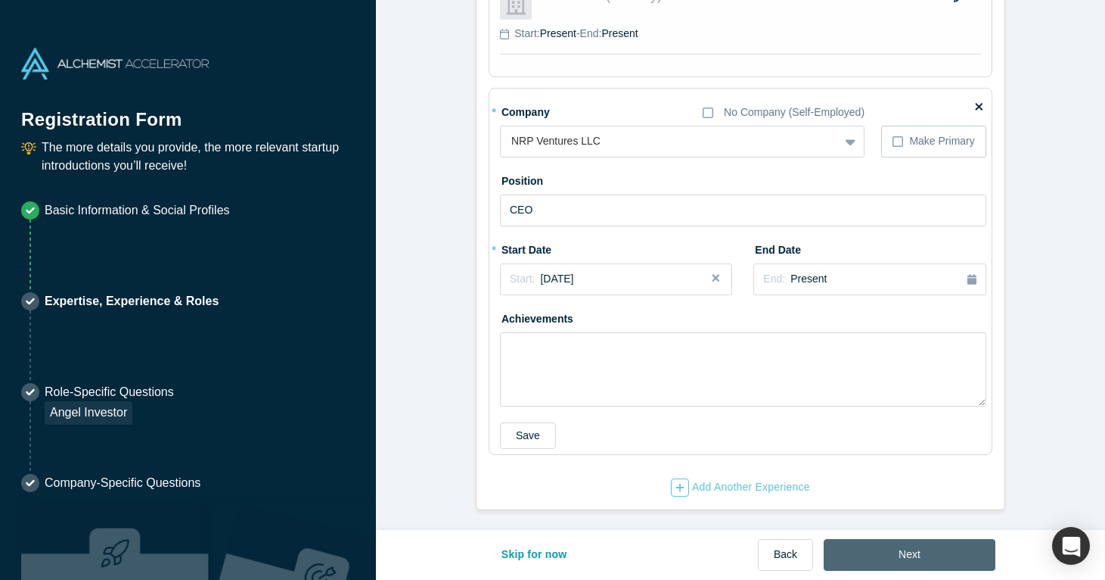
click at [903, 549] on button "Next" at bounding box center [910, 555] width 172 height 32
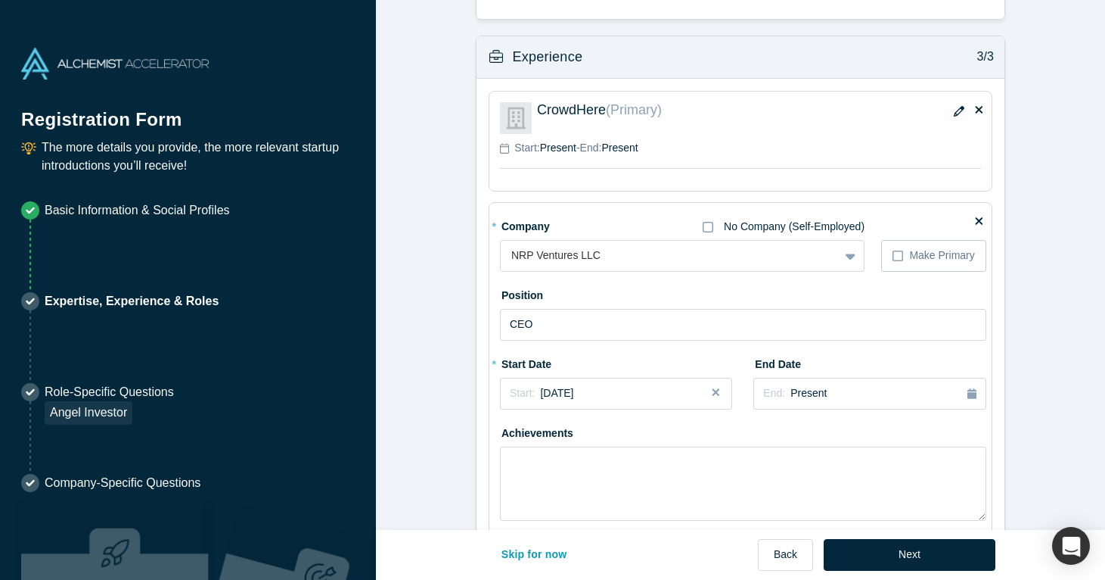
scroll to position [1251, 0]
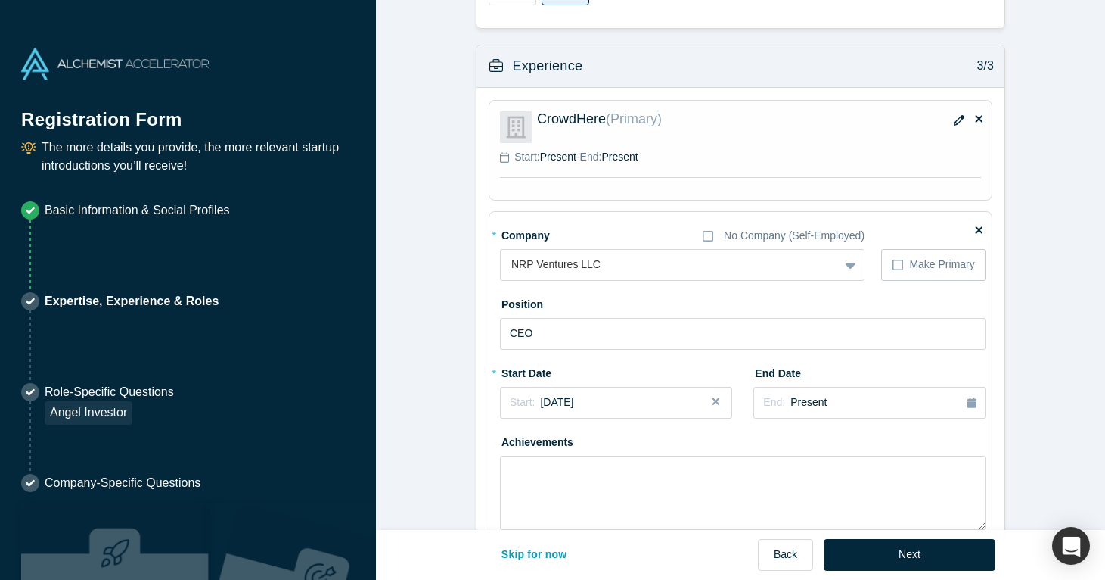
click at [960, 116] on icon "button" at bounding box center [959, 120] width 11 height 11
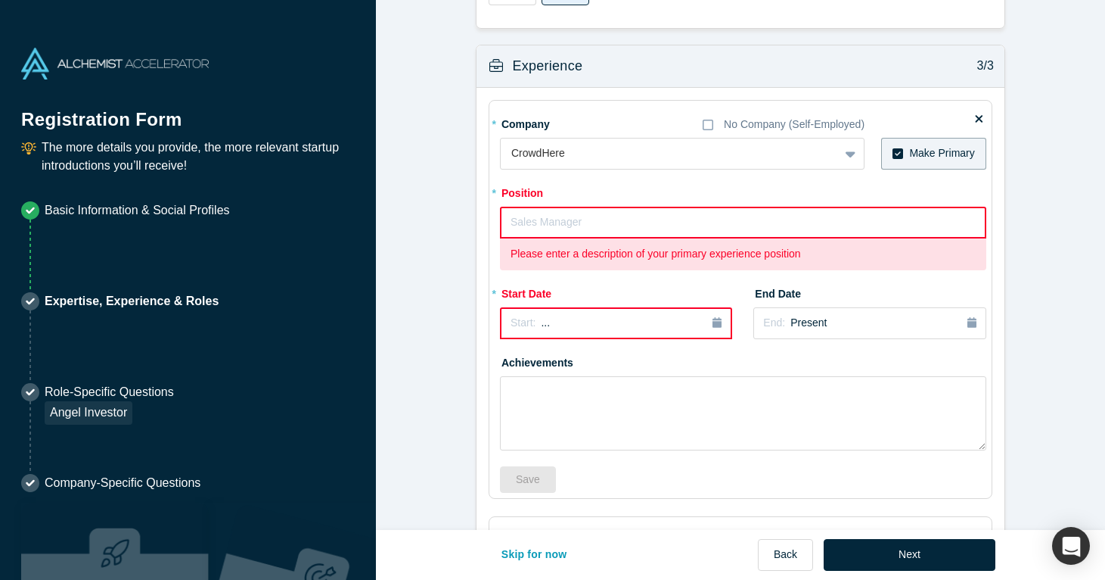
click at [602, 217] on input "text" at bounding box center [743, 223] width 487 height 32
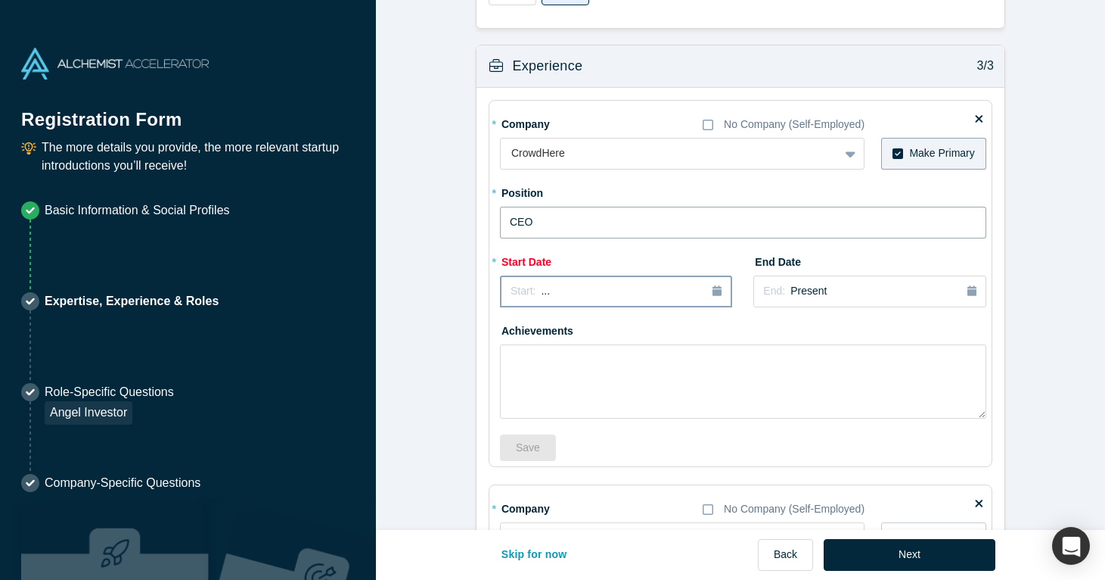
type input "CEO"
click at [625, 291] on div "Start: ..." at bounding box center [616, 291] width 211 height 17
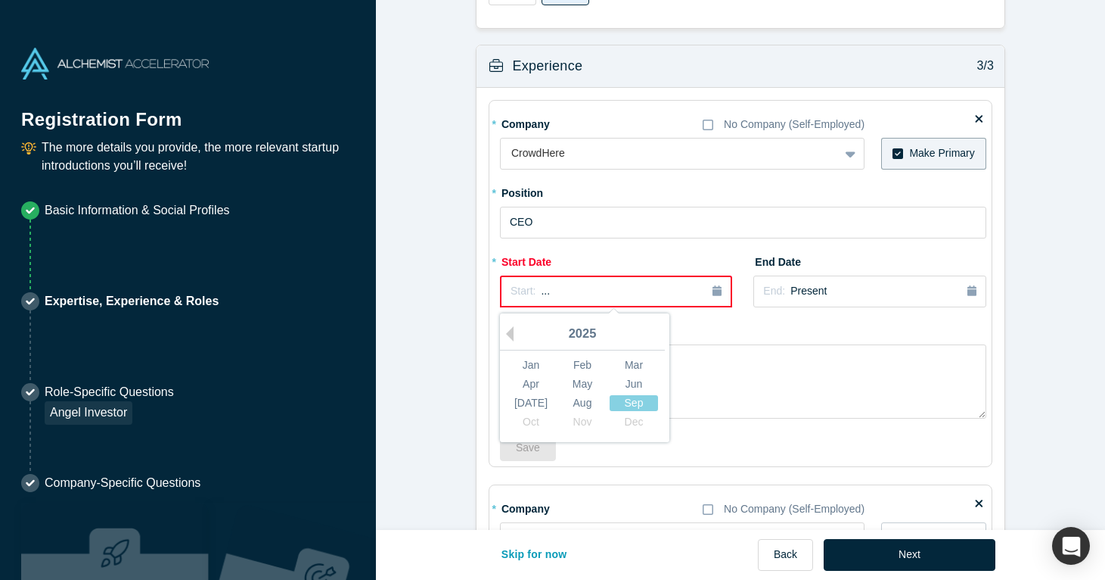
click at [518, 333] on div "2025" at bounding box center [582, 335] width 165 height 32
click at [515, 328] on div "2025" at bounding box center [582, 335] width 165 height 32
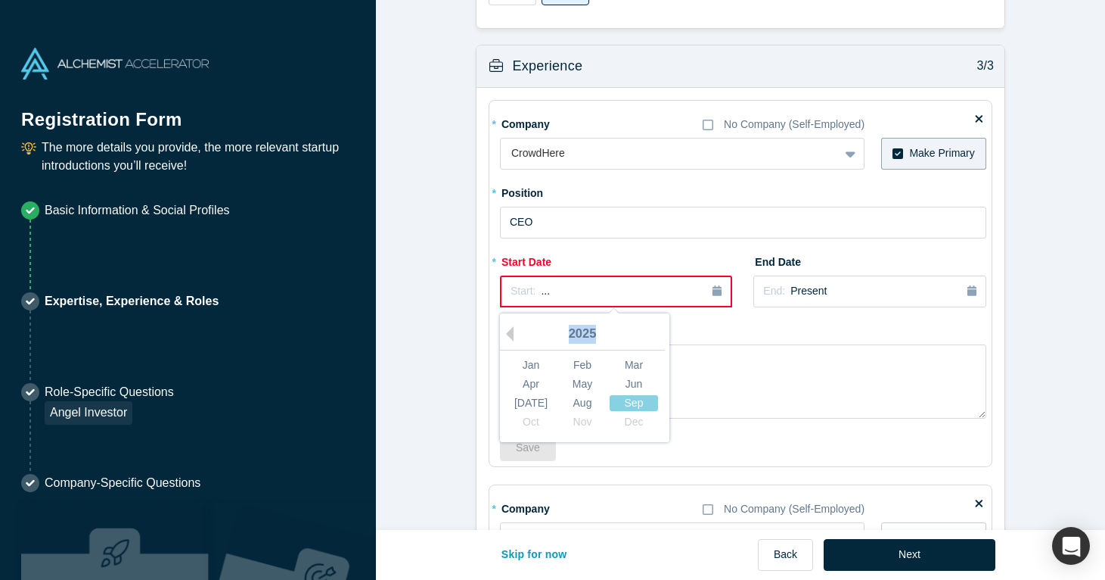
click at [515, 328] on div "2025" at bounding box center [582, 335] width 165 height 32
click at [509, 328] on button "Previous Year" at bounding box center [506, 333] width 15 height 15
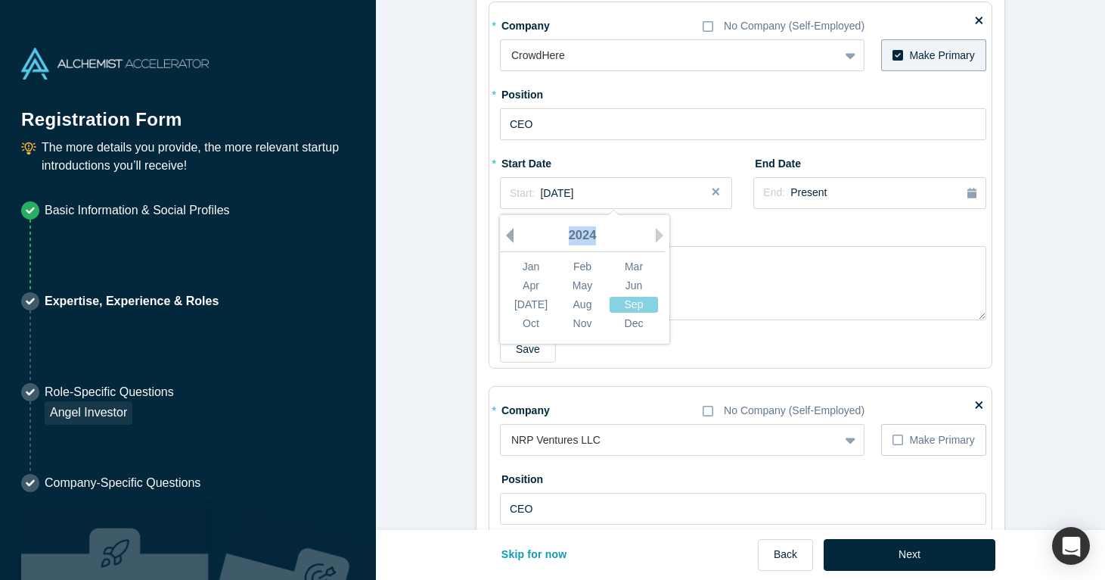
click at [513, 232] on button "Previous Year" at bounding box center [506, 235] width 15 height 15
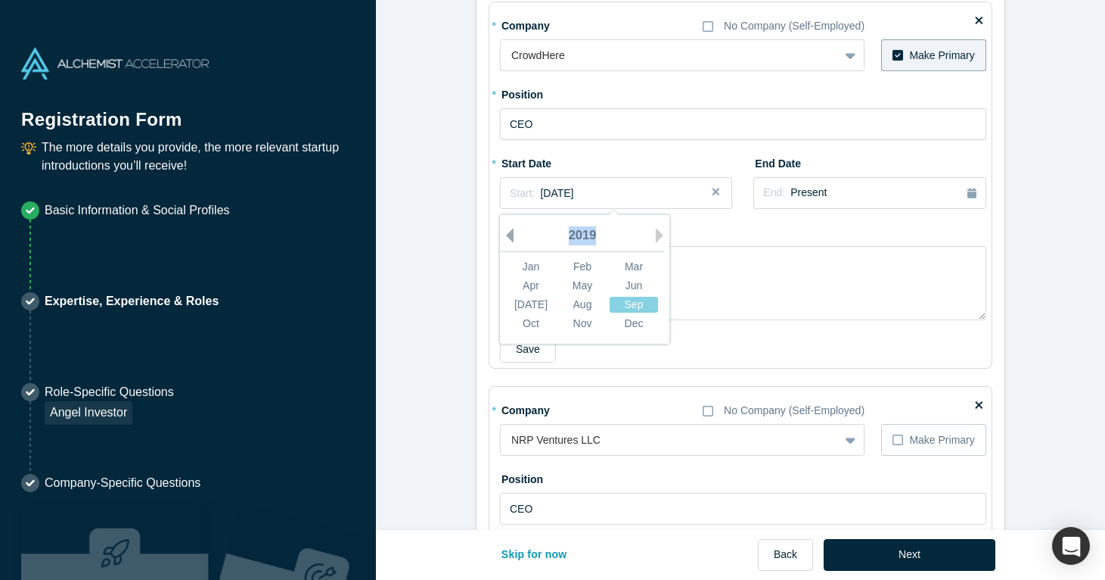
click at [513, 232] on button "Previous Year" at bounding box center [506, 235] width 15 height 15
click at [583, 276] on div "Apr May Jun" at bounding box center [582, 285] width 154 height 19
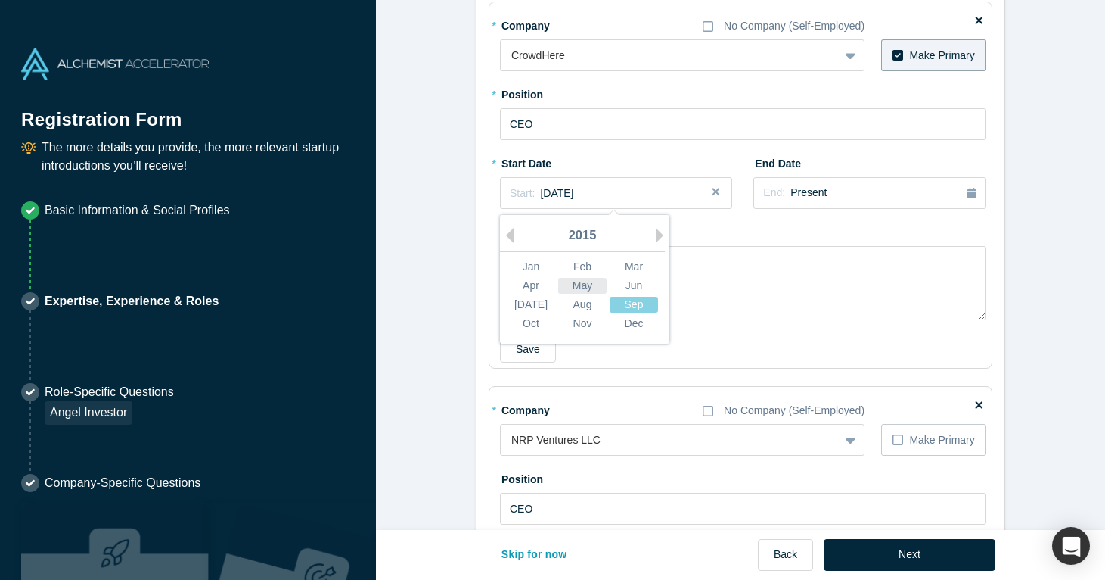
click at [587, 283] on div "May" at bounding box center [582, 286] width 48 height 16
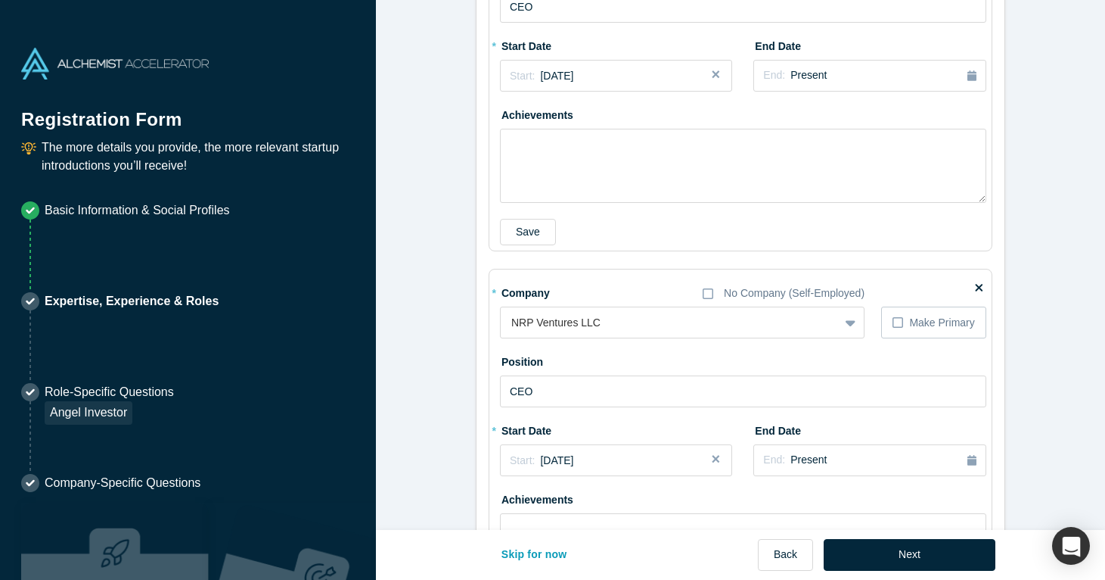
scroll to position [1443, 0]
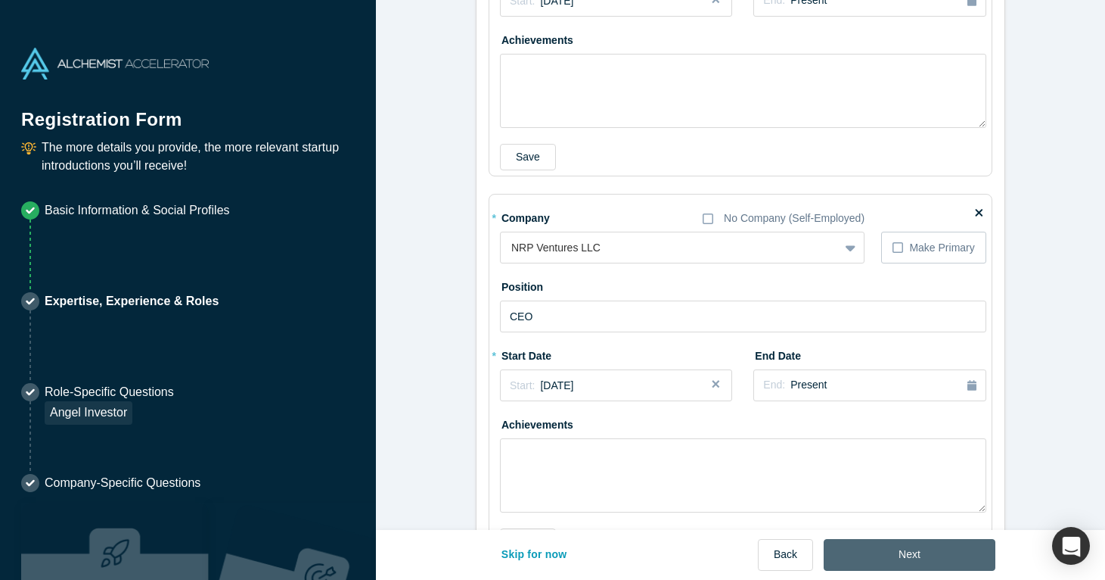
click at [937, 553] on button "Next" at bounding box center [910, 555] width 172 height 32
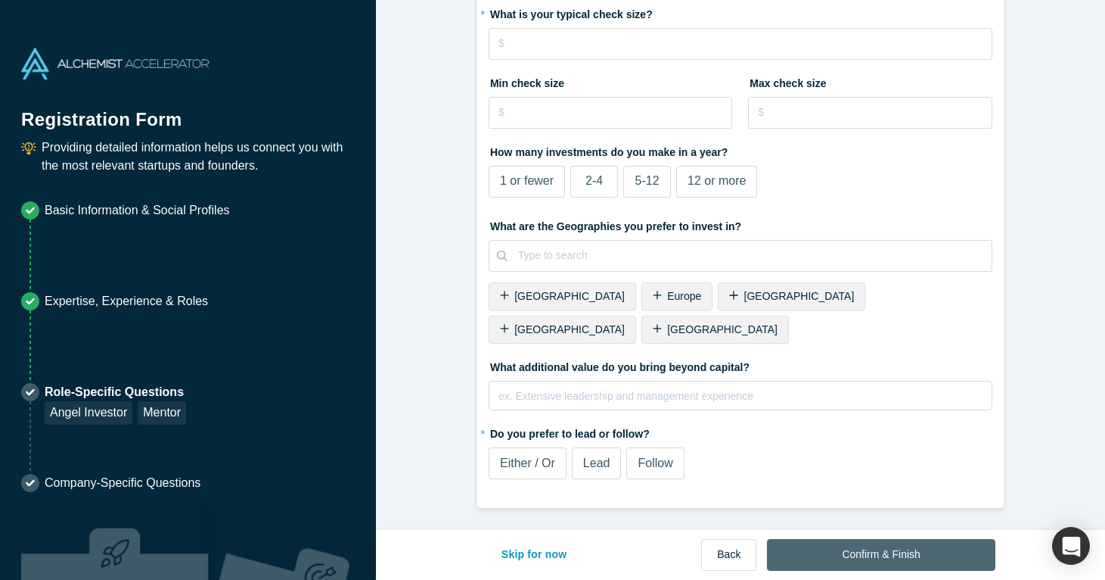
scroll to position [0, 0]
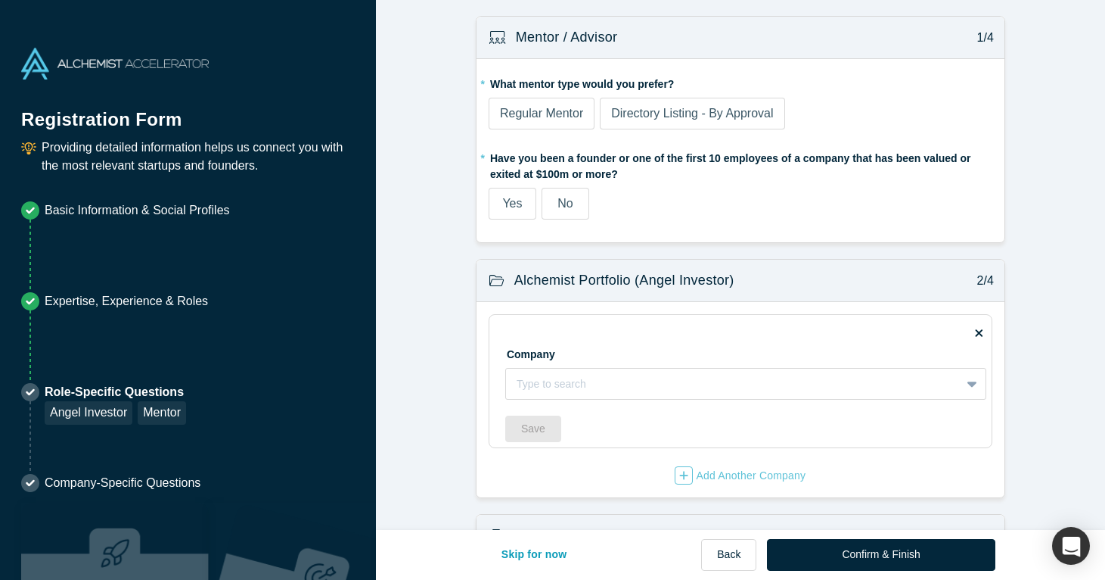
click at [512, 204] on span "Yes" at bounding box center [512, 203] width 20 height 13
click at [0, 0] on input "Yes" at bounding box center [0, 0] width 0 height 0
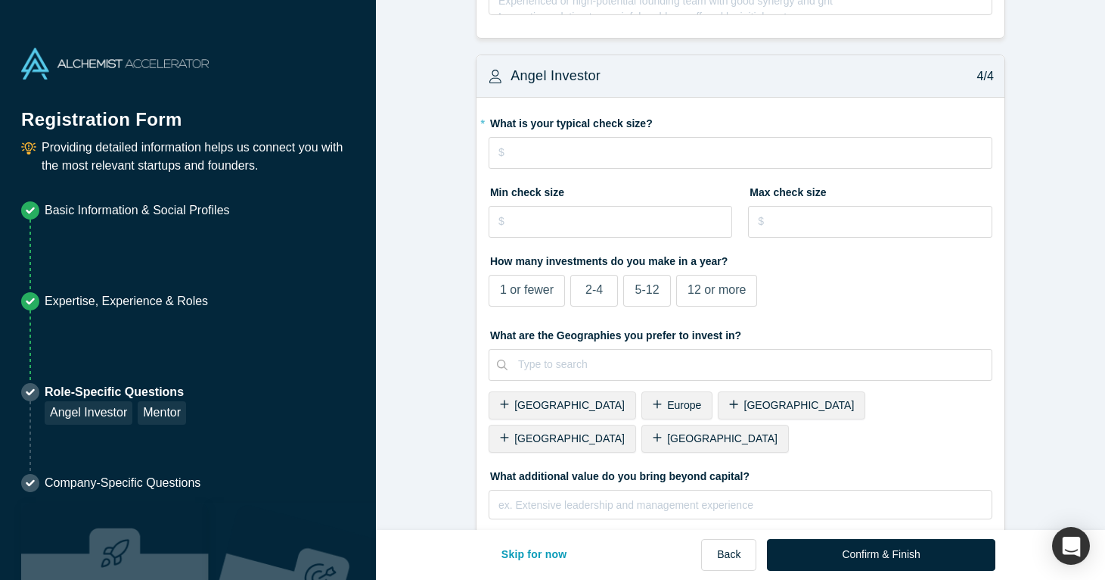
scroll to position [1196, 0]
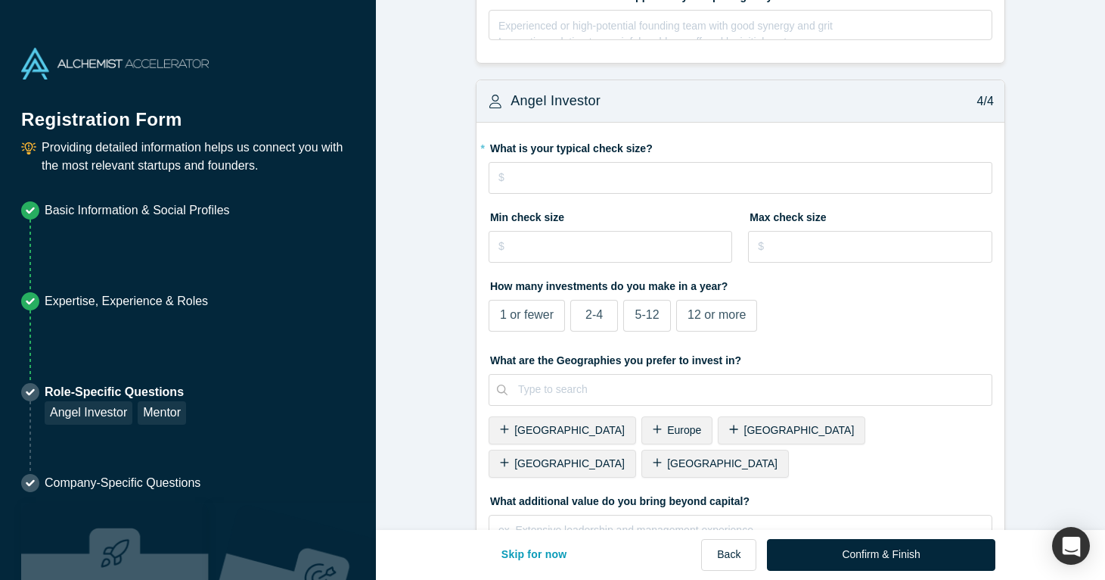
click at [599, 312] on span "2-4" at bounding box center [594, 314] width 17 height 13
click at [0, 0] on input "2-4" at bounding box center [0, 0] width 0 height 0
click at [571, 168] on input "tel" at bounding box center [741, 178] width 504 height 32
type input "$2"
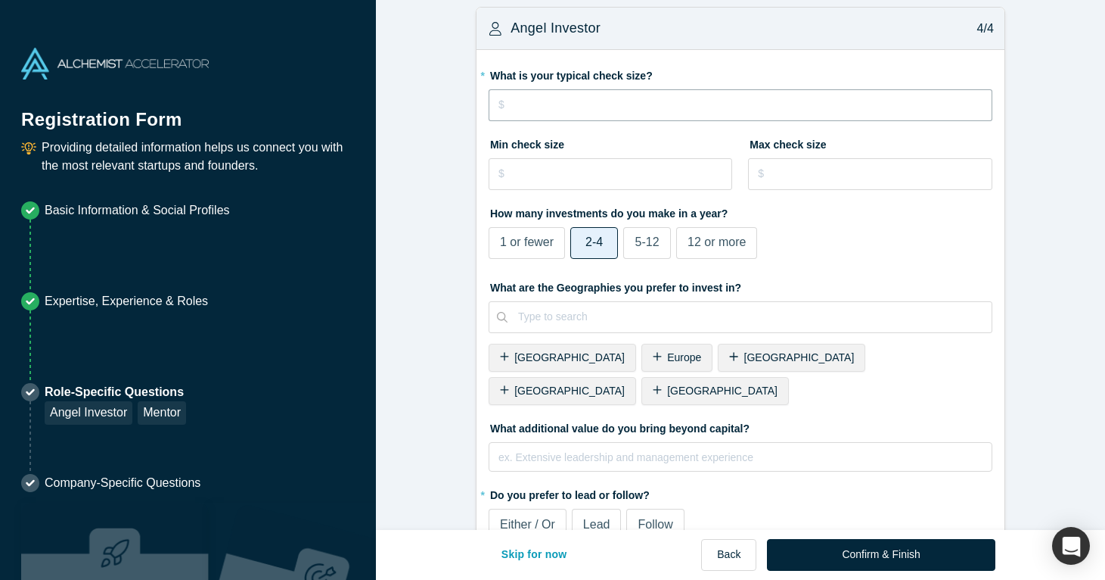
scroll to position [1279, 0]
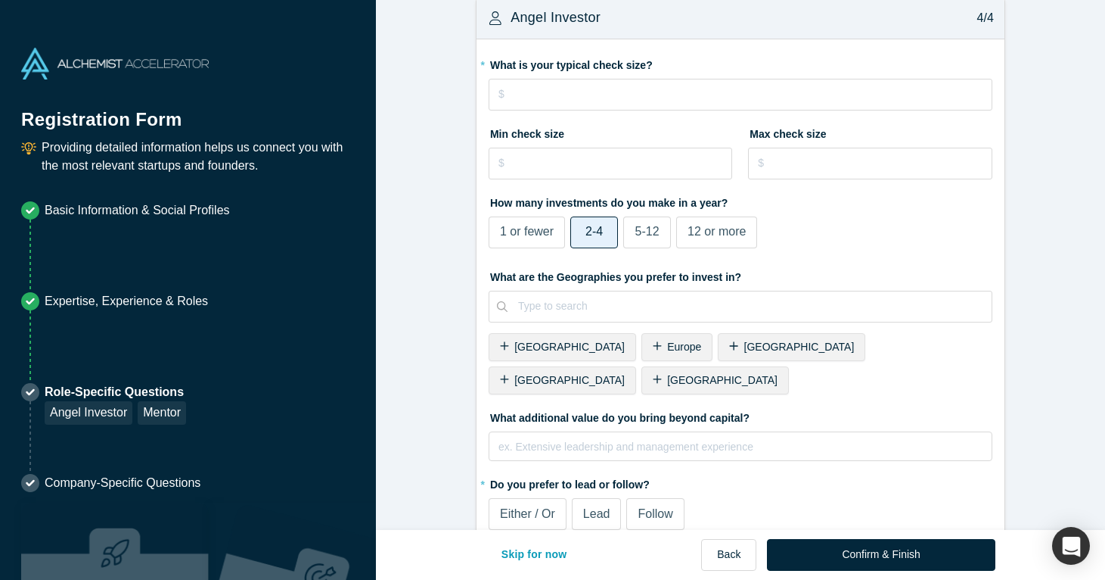
click at [778, 374] on span "[GEOGRAPHIC_DATA]" at bounding box center [722, 380] width 110 height 12
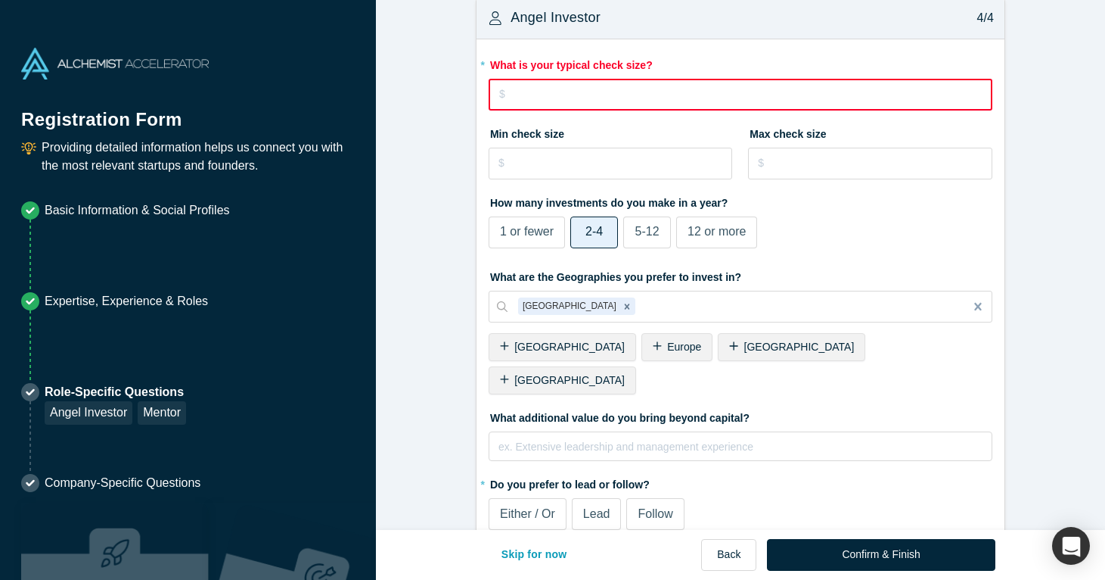
click at [580, 86] on input "tel" at bounding box center [741, 95] width 504 height 32
type input "$0"
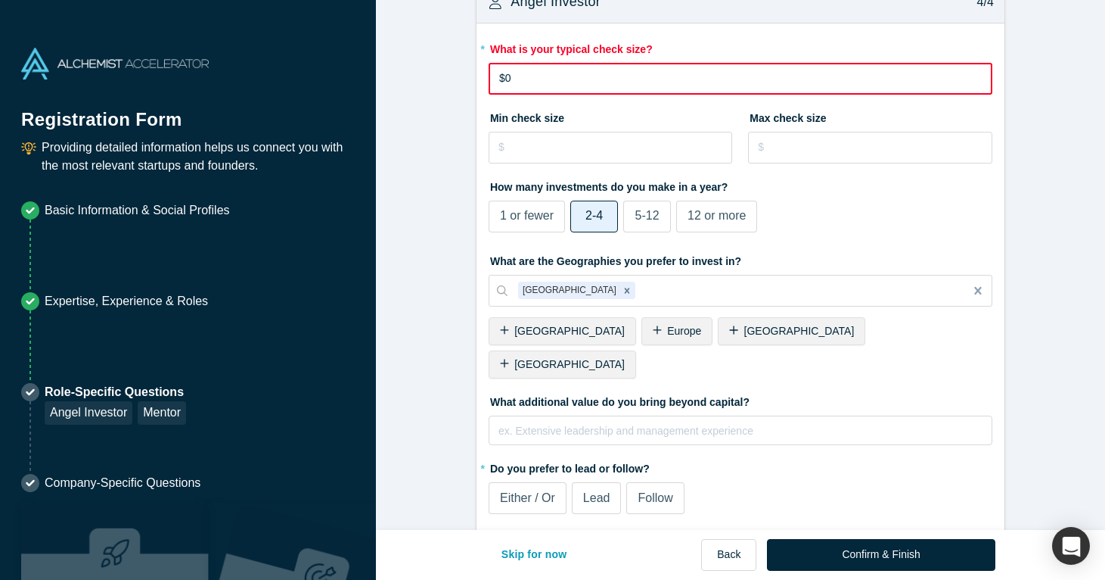
scroll to position [1294, 0]
click at [528, 156] on input "tel" at bounding box center [611, 148] width 244 height 32
click at [537, 76] on input "tel" at bounding box center [741, 80] width 504 height 32
type input "$1"
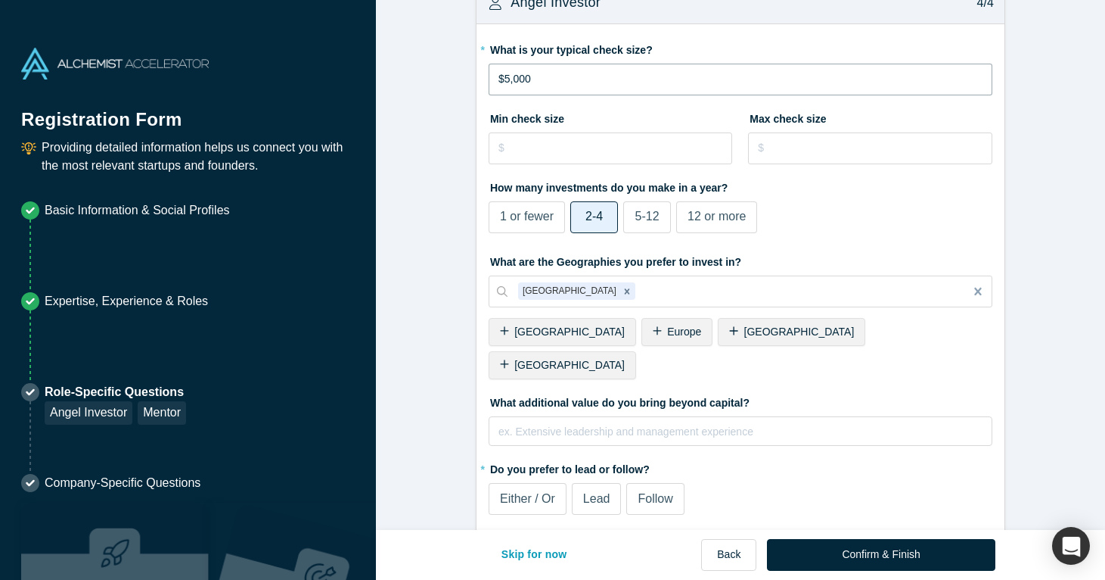
type input "$50,000"
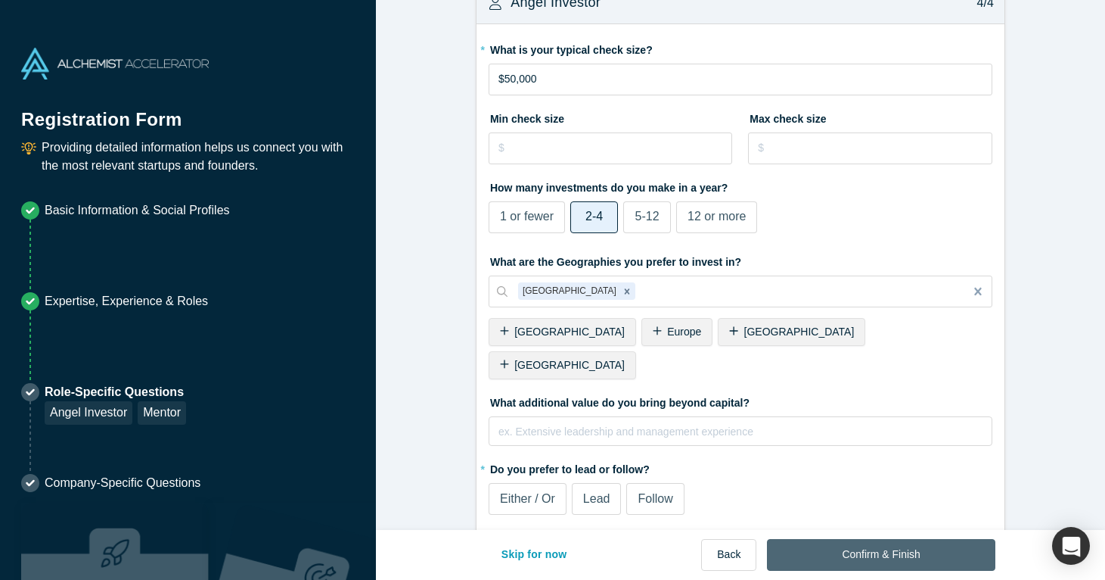
click at [923, 558] on button "Confirm & Finish" at bounding box center [881, 555] width 228 height 32
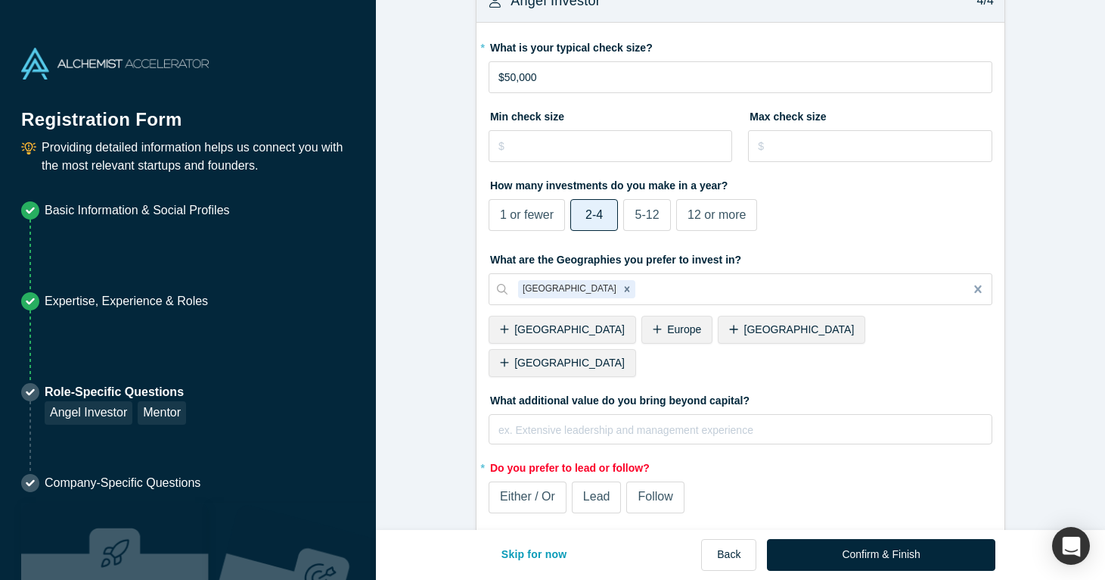
scroll to position [1456, 0]
click at [529, 491] on span "Either / Or" at bounding box center [527, 497] width 55 height 13
click at [0, 0] on input "Either / Or" at bounding box center [0, 0] width 0 height 0
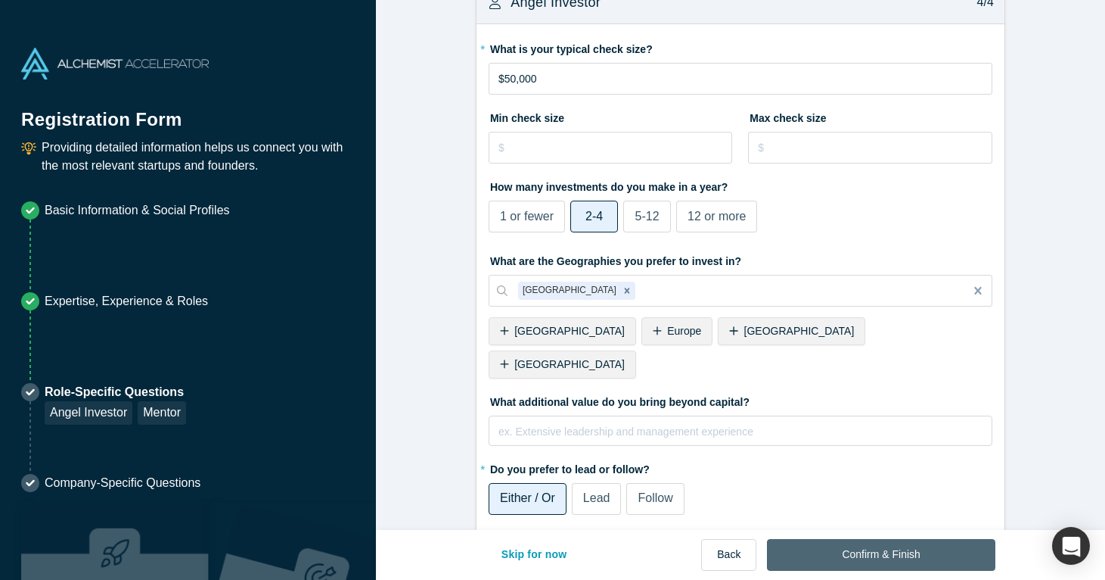
click at [875, 554] on button "Confirm & Finish" at bounding box center [881, 555] width 228 height 32
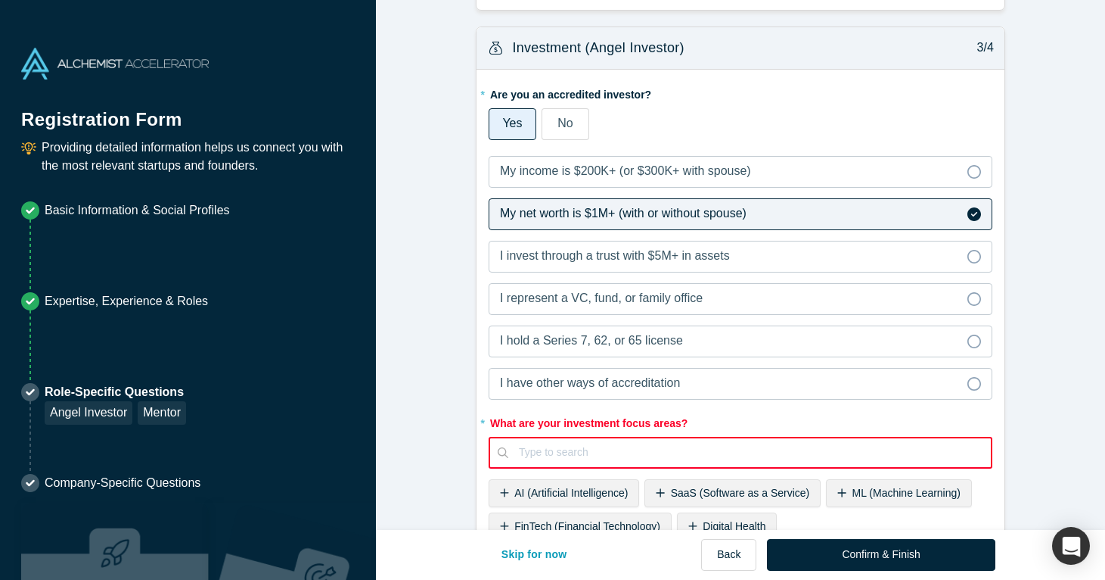
scroll to position [632, 0]
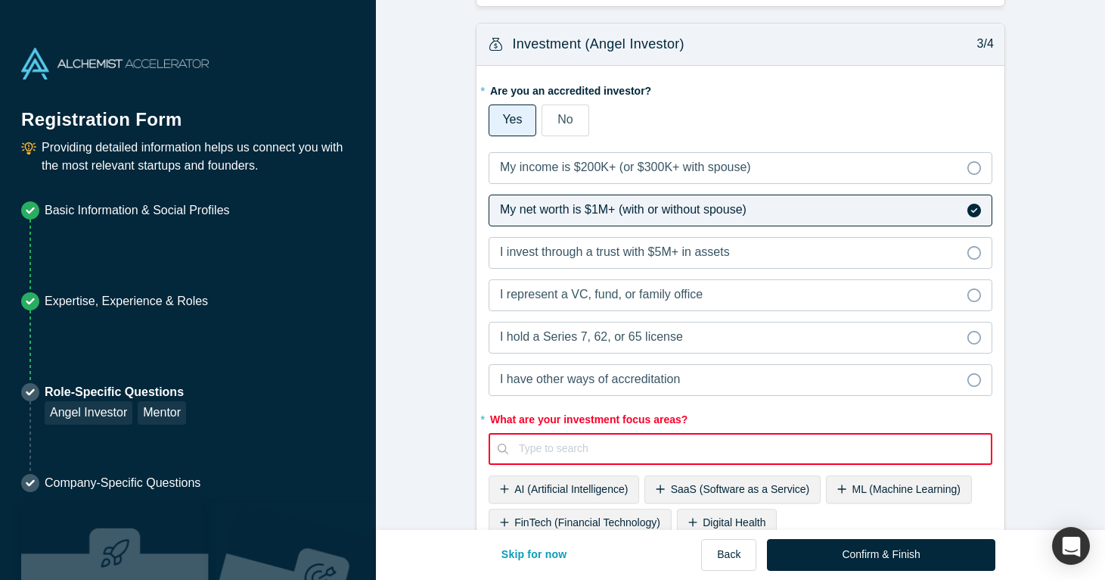
click at [571, 444] on div "Type to search" at bounding box center [750, 448] width 462 height 16
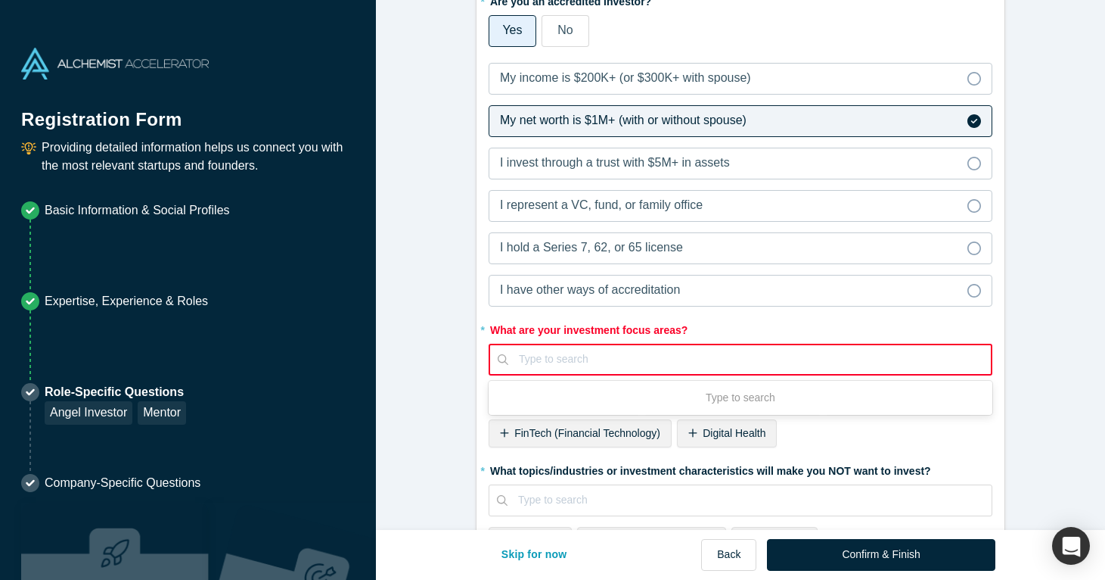
scroll to position [729, 0]
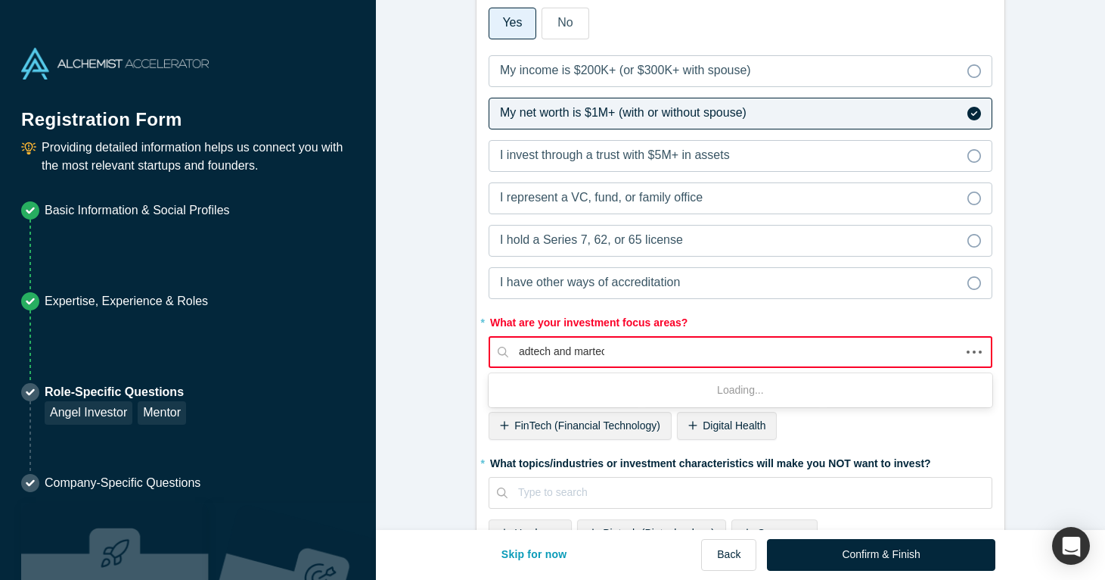
type input "adtech and martech"
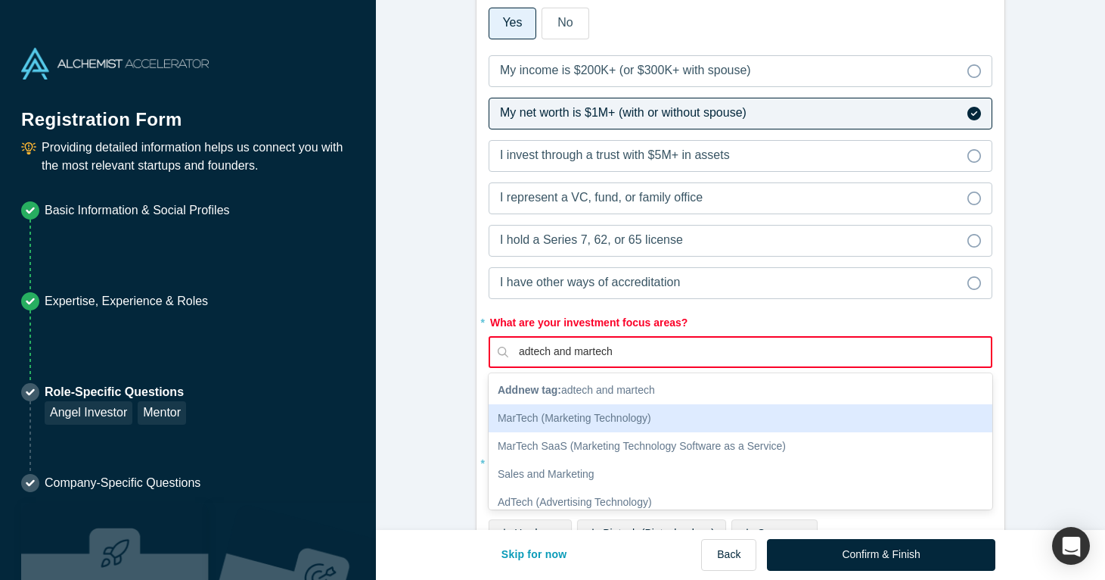
click at [556, 418] on div "MarTech (Marketing Technology)" at bounding box center [741, 418] width 504 height 28
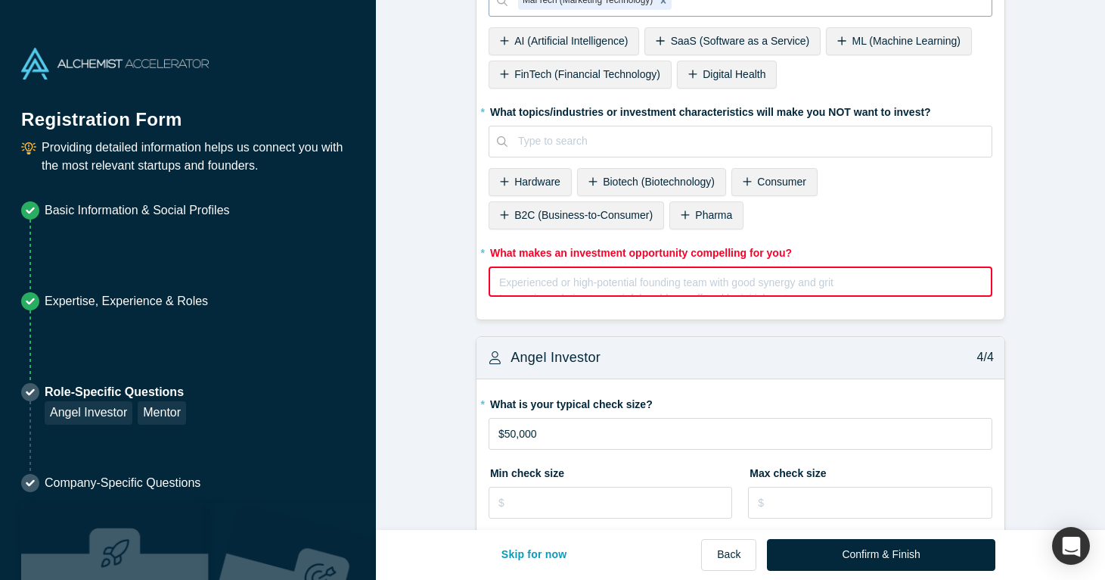
scroll to position [1059, 0]
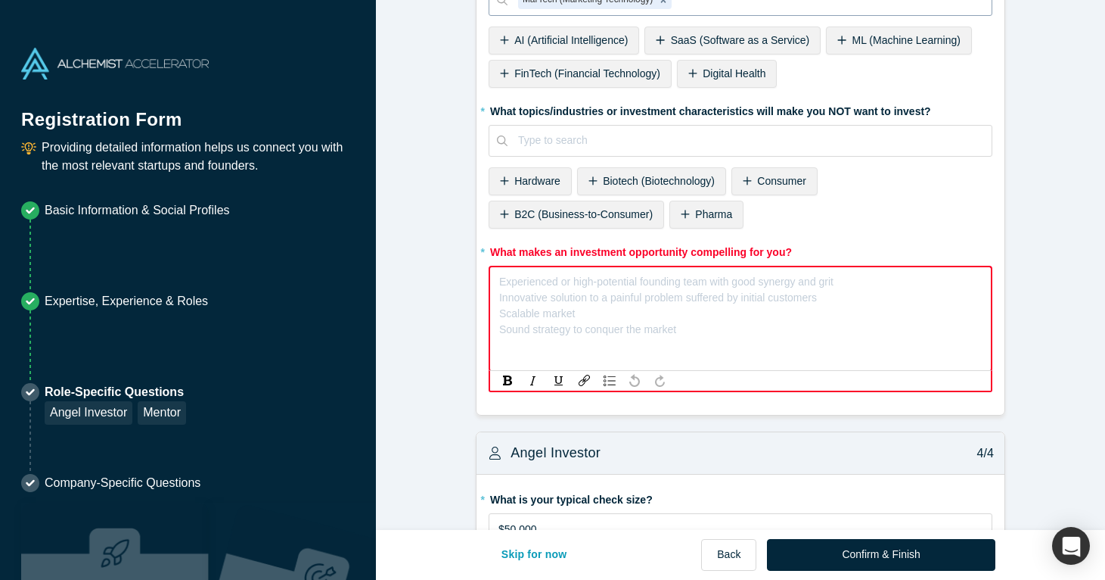
click at [529, 287] on div "Experienced or high-potential founding team with good synergy and grit Innovati…" at bounding box center [740, 280] width 483 height 16
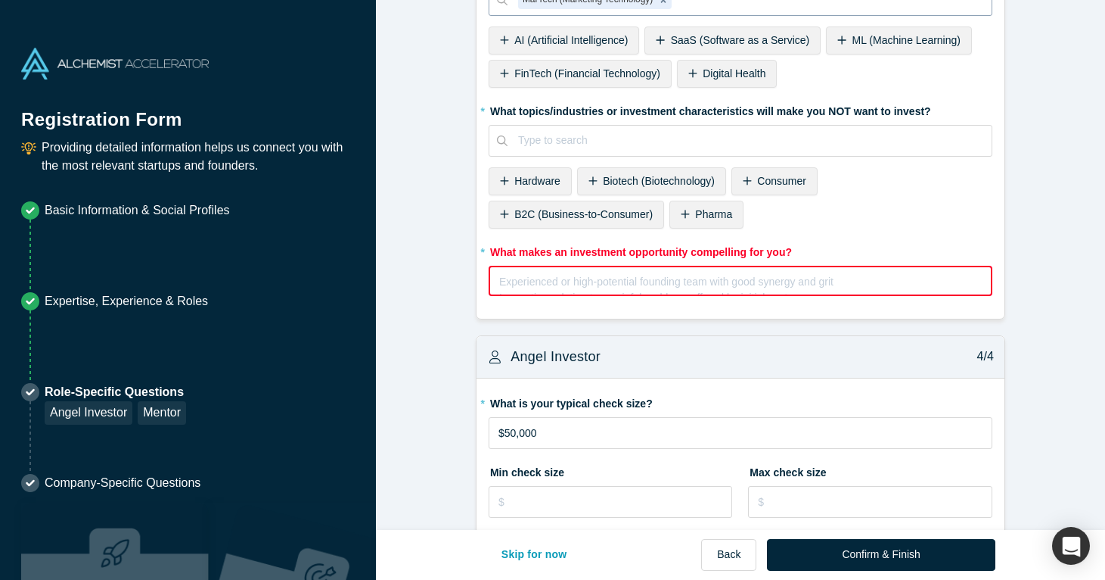
click at [549, 298] on div "Experienced or high-potential founding team with good synergy and grit Innovati…" at bounding box center [740, 287] width 483 height 30
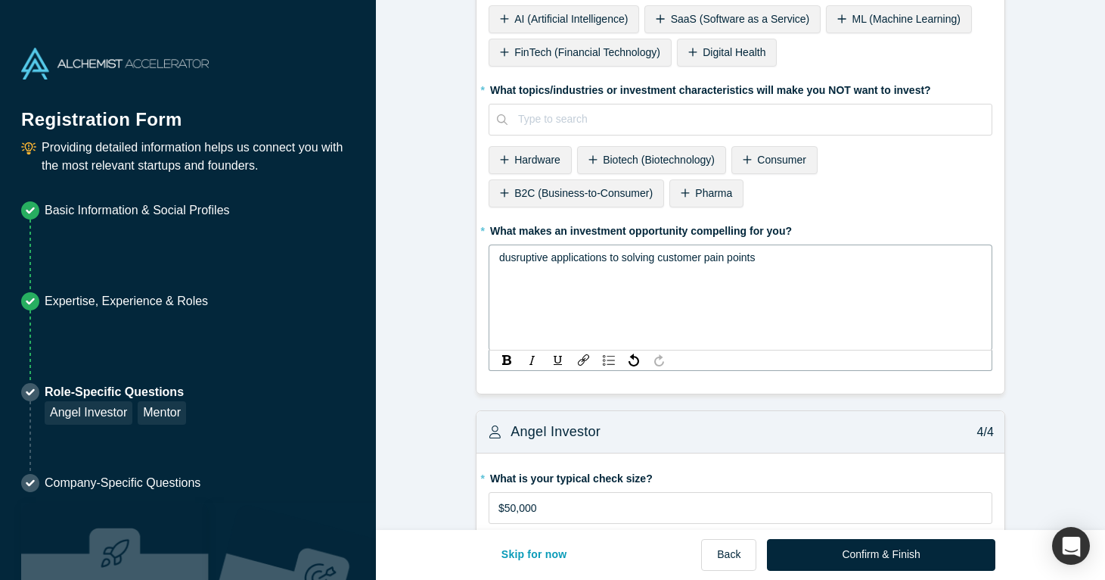
click at [511, 252] on span "dusruptive applications to solving customer pain points" at bounding box center [627, 257] width 257 height 12
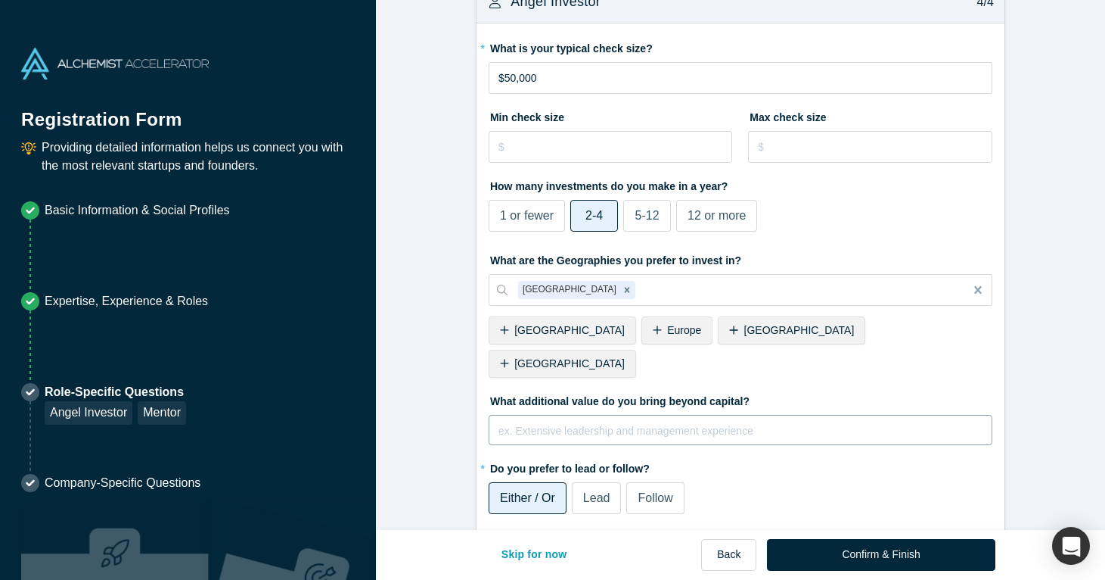
scroll to position [1488, 0]
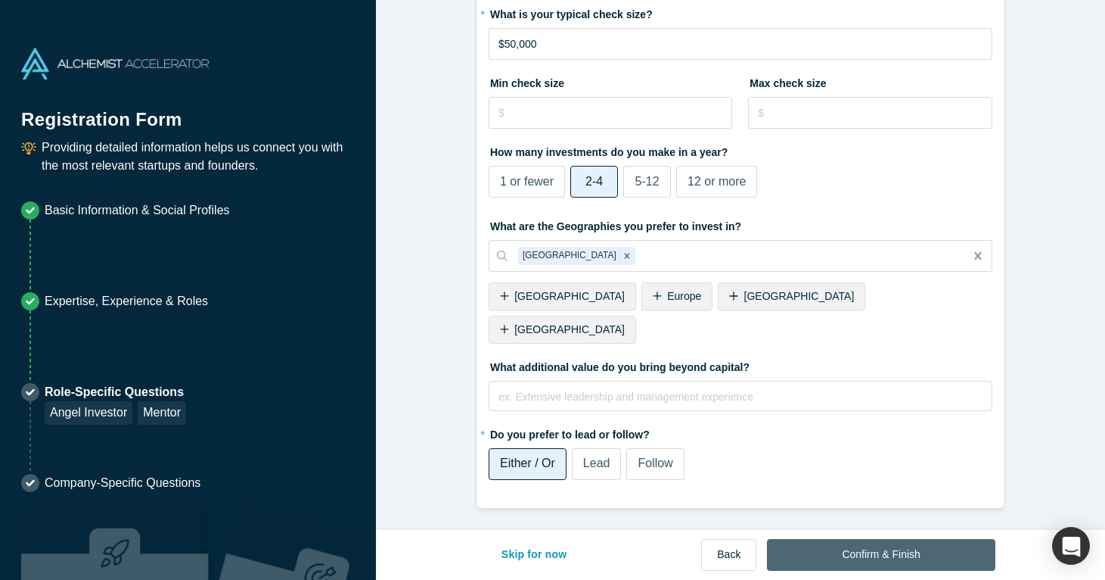
click at [856, 551] on button "Confirm & Finish" at bounding box center [881, 555] width 228 height 32
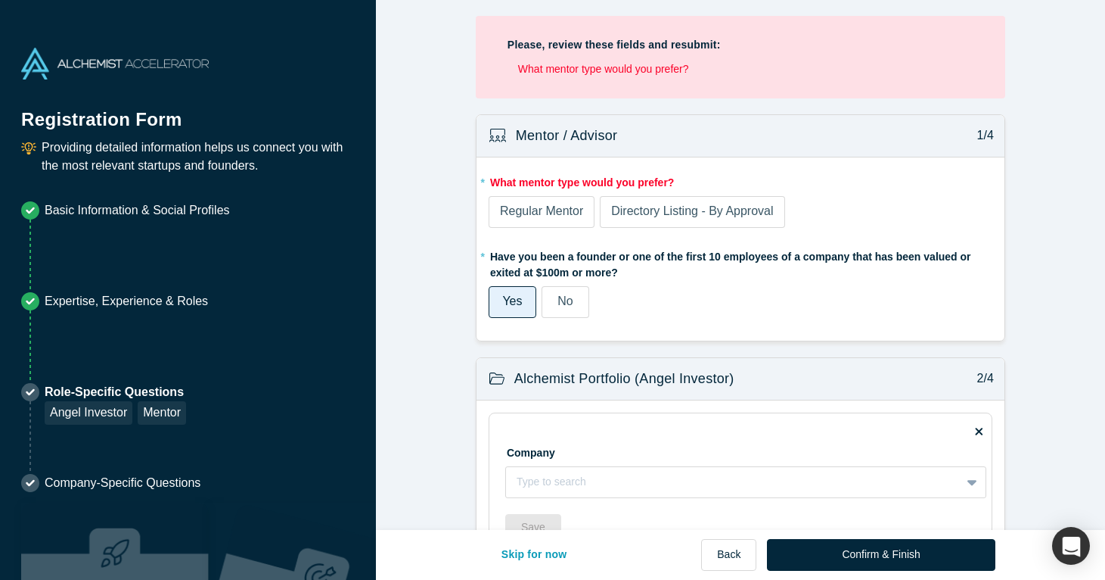
click at [659, 211] on span "Directory Listing - By Approval" at bounding box center [692, 210] width 162 height 13
click at [0, 0] on input "Directory Listing - By Approval" at bounding box center [0, 0] width 0 height 0
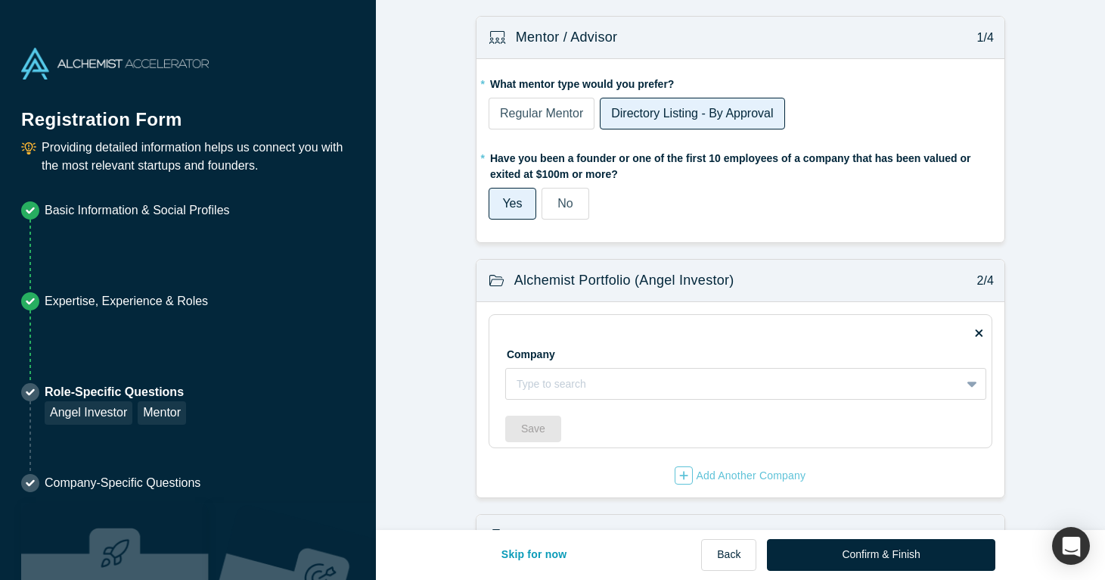
click at [553, 114] on span "Regular Mentor" at bounding box center [541, 113] width 83 height 13
click at [0, 0] on input "Regular Mentor" at bounding box center [0, 0] width 0 height 0
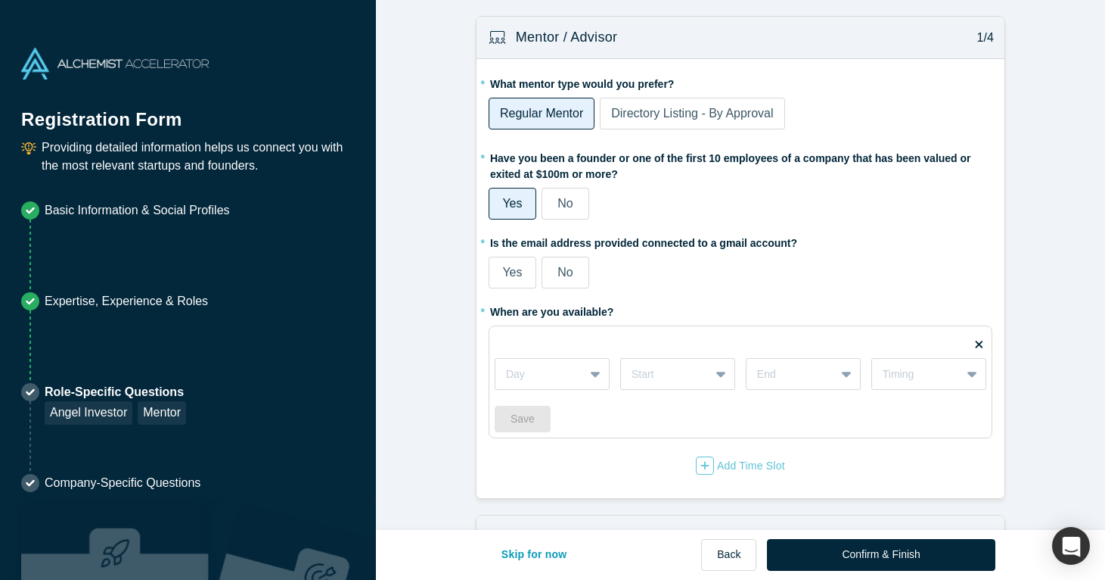
click at [642, 119] on span "Directory Listing - By Approval" at bounding box center [692, 113] width 162 height 13
click at [0, 0] on input "Directory Listing - By Approval" at bounding box center [0, 0] width 0 height 0
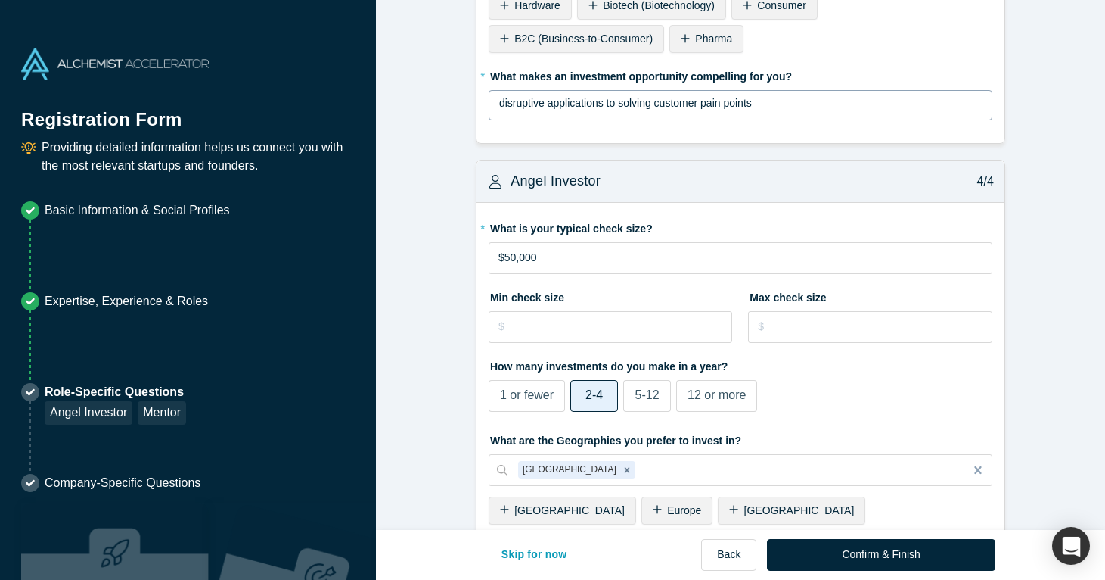
scroll to position [1230, 0]
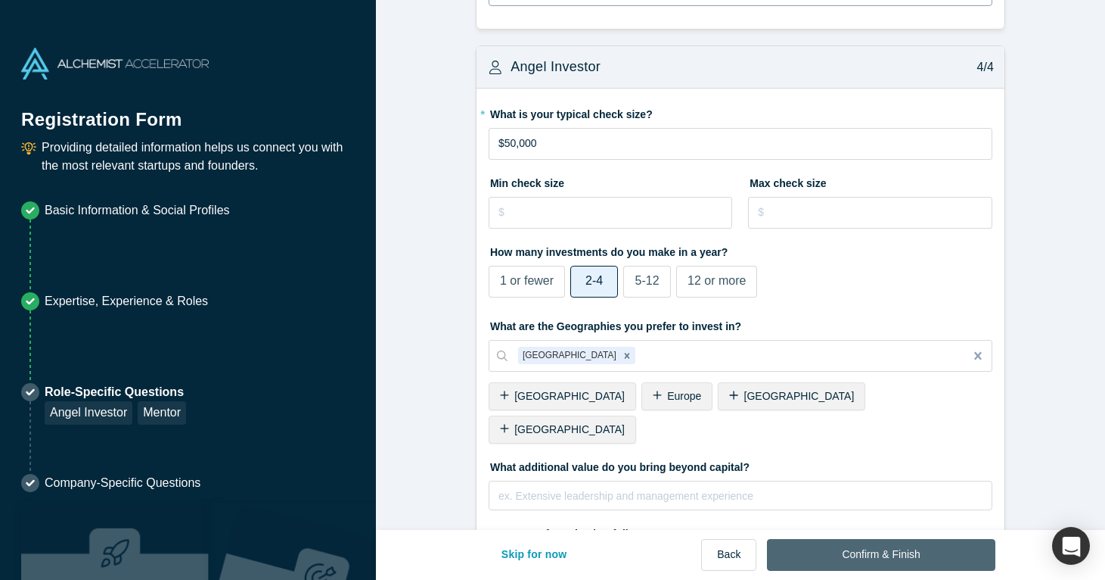
click at [882, 558] on button "Confirm & Finish" at bounding box center [881, 555] width 228 height 32
